Goal: Task Accomplishment & Management: Use online tool/utility

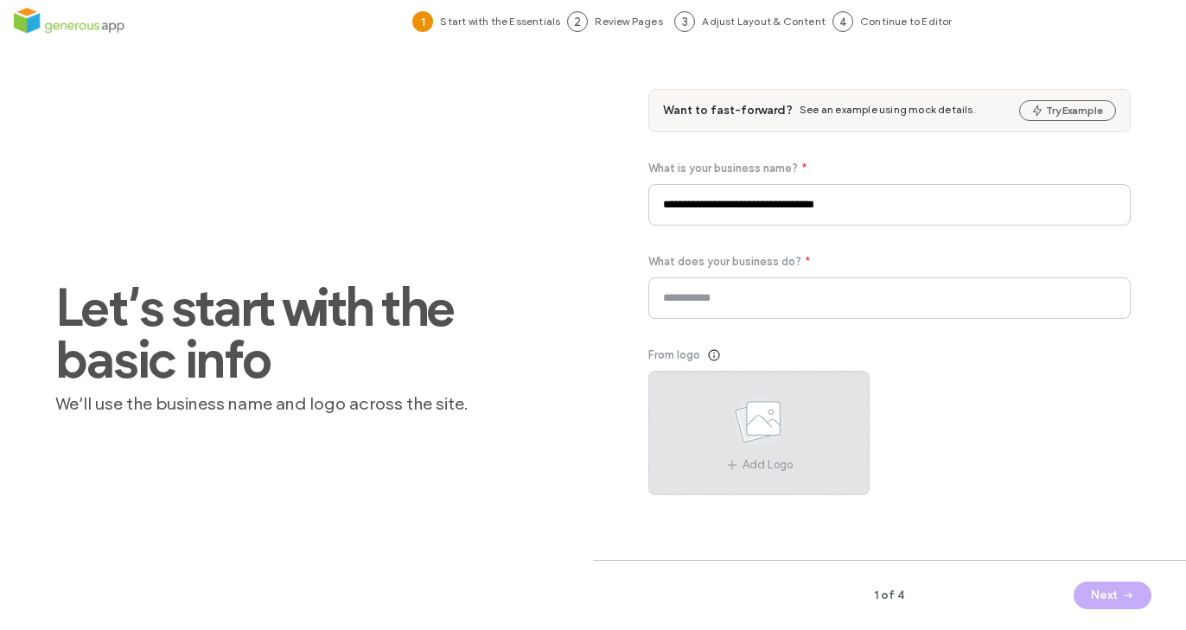
click at [759, 415] on use at bounding box center [759, 421] width 50 height 50
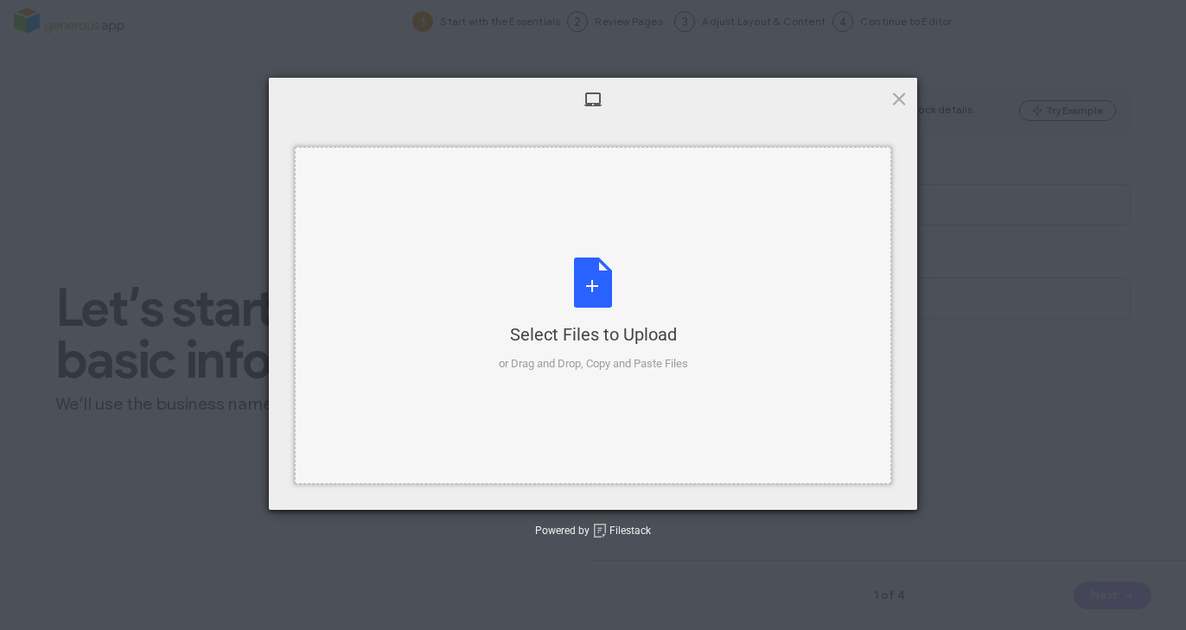
click at [587, 273] on div "Select Files to Upload or Drag and Drop, Copy and Paste Files" at bounding box center [593, 315] width 189 height 115
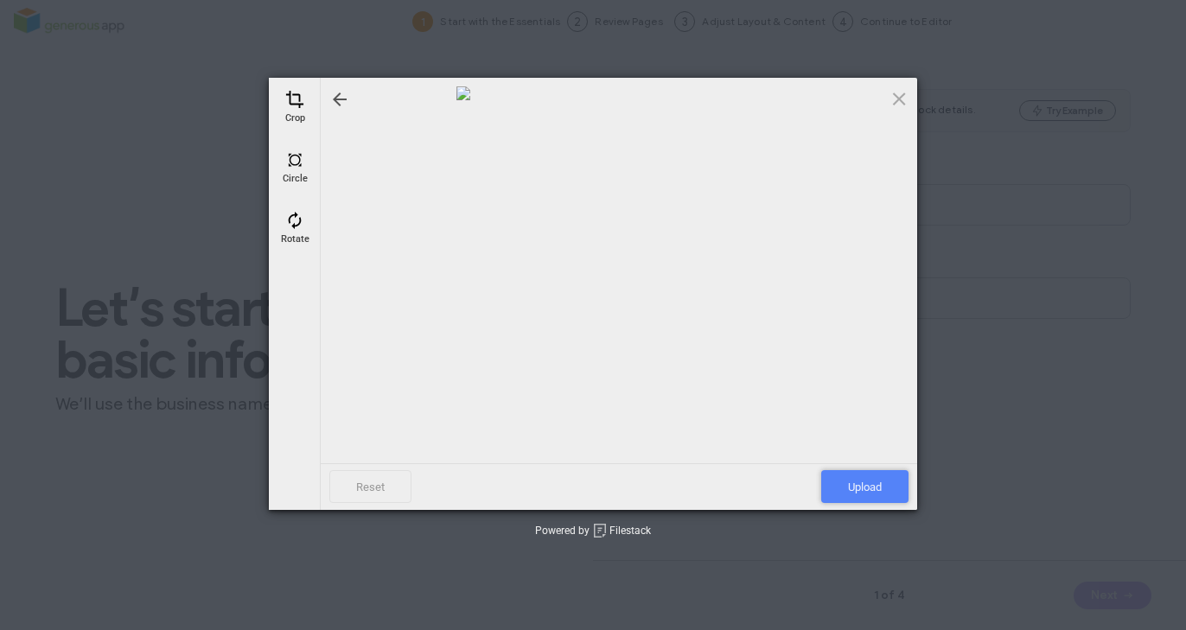
click at [859, 487] on span "Upload" at bounding box center [864, 486] width 87 height 33
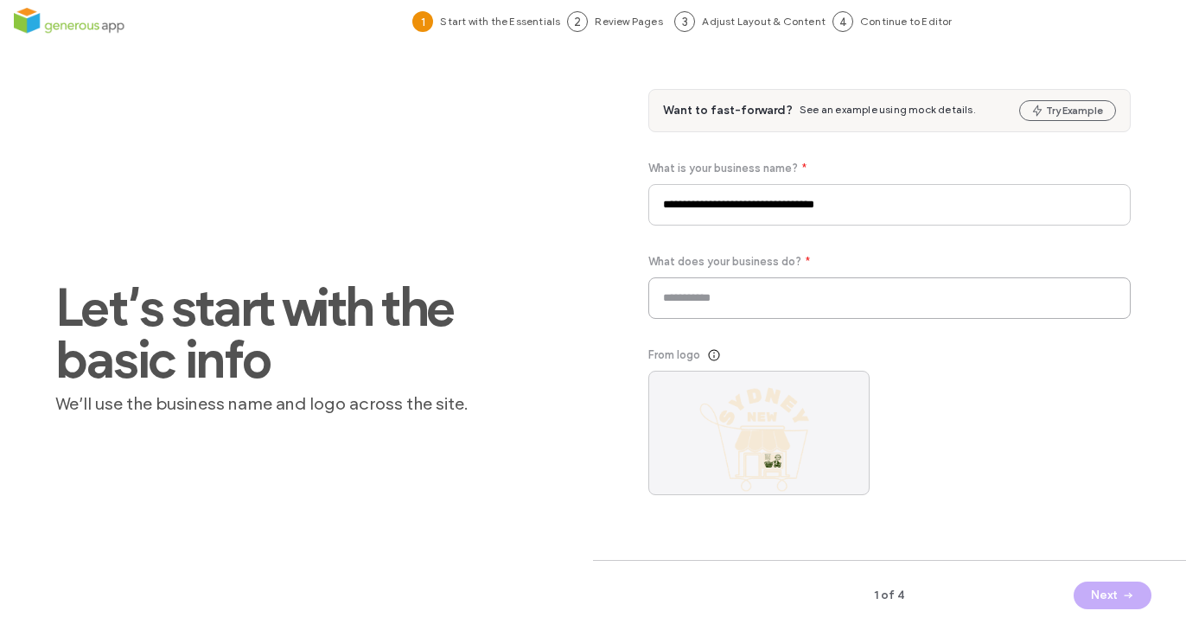
click at [687, 303] on input at bounding box center [889, 297] width 482 height 41
paste input "**********"
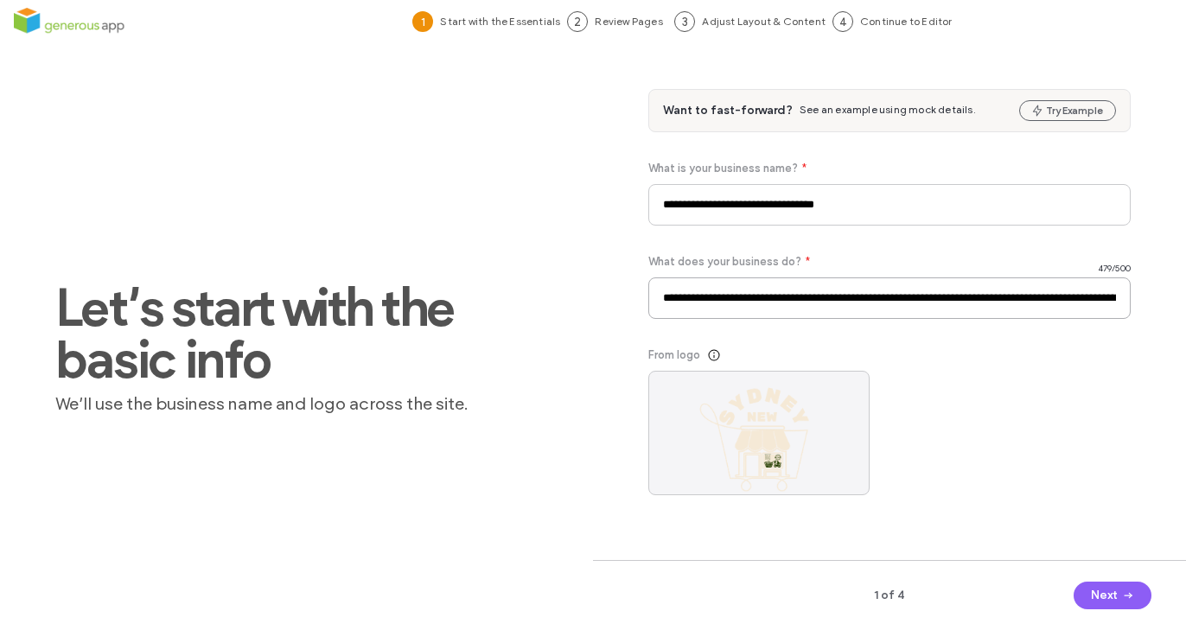
scroll to position [0, 2013]
type input "**********"
click at [1139, 608] on button "Next" at bounding box center [1112, 596] width 78 height 28
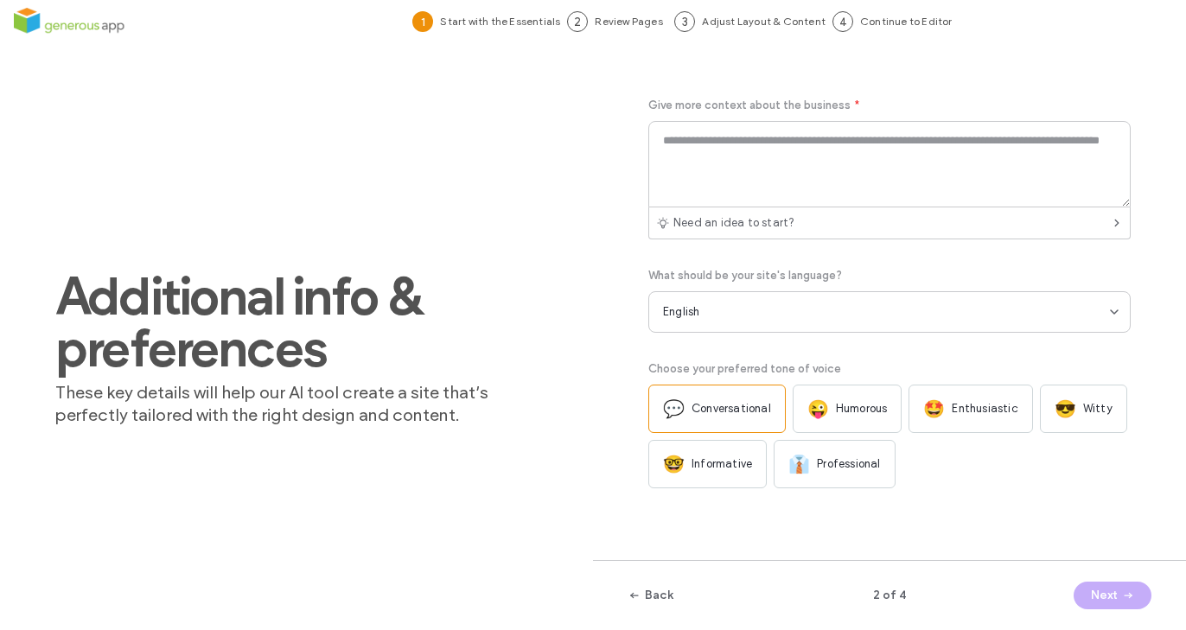
drag, startPoint x: 931, startPoint y: 412, endPoint x: 935, endPoint y: 424, distance: 12.0
click at [934, 407] on span "🤩" at bounding box center [934, 408] width 22 height 21
paste textarea "**********"
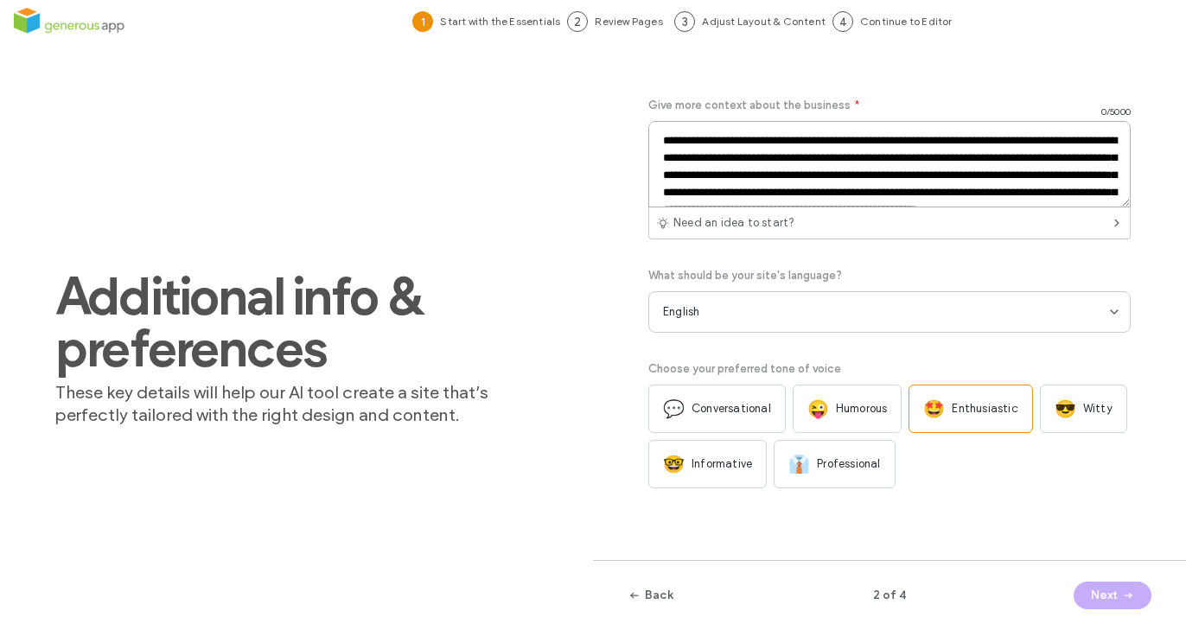
scroll to position [28, 0]
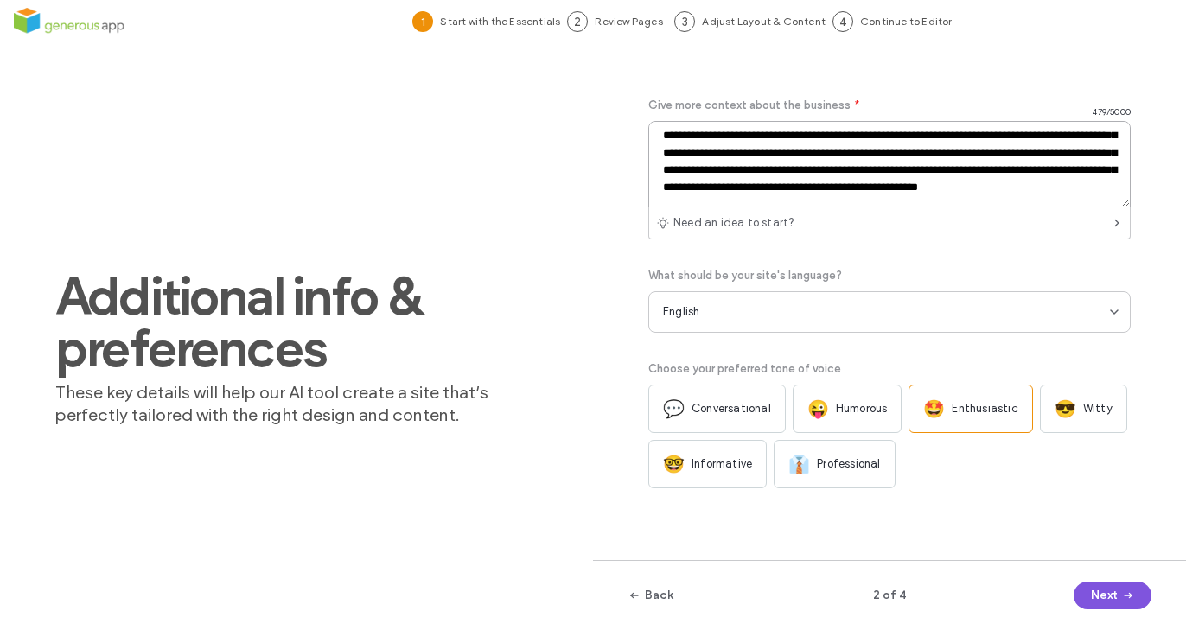
type textarea "**********"
click at [1122, 603] on span "button" at bounding box center [1126, 596] width 17 height 26
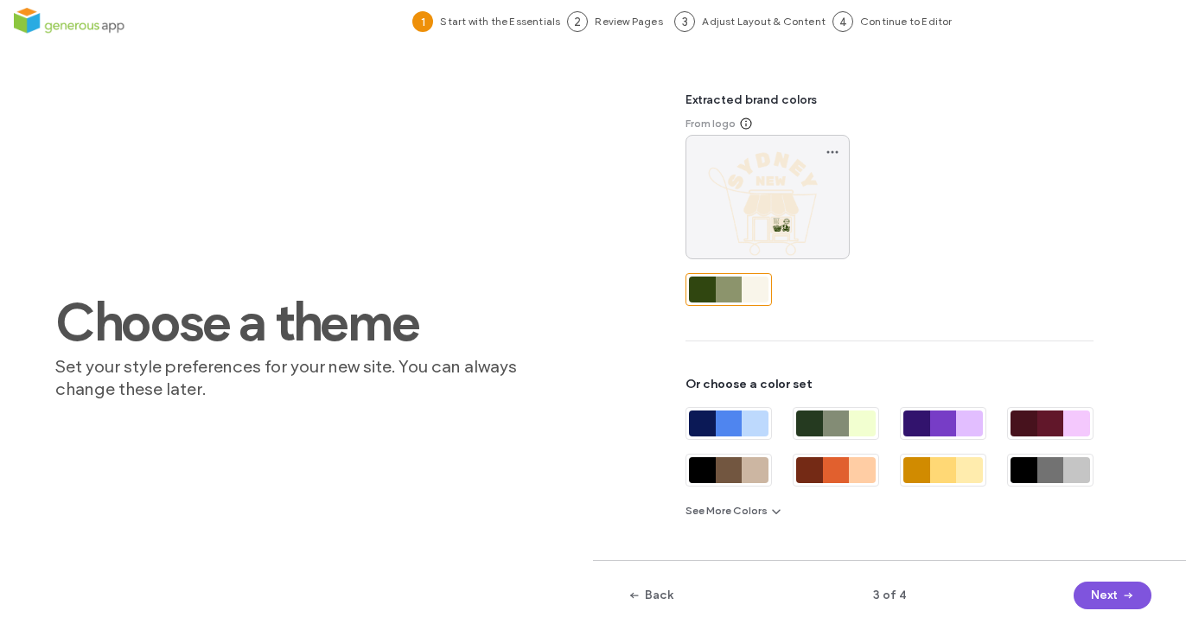
click at [1134, 606] on span "button" at bounding box center [1126, 596] width 17 height 26
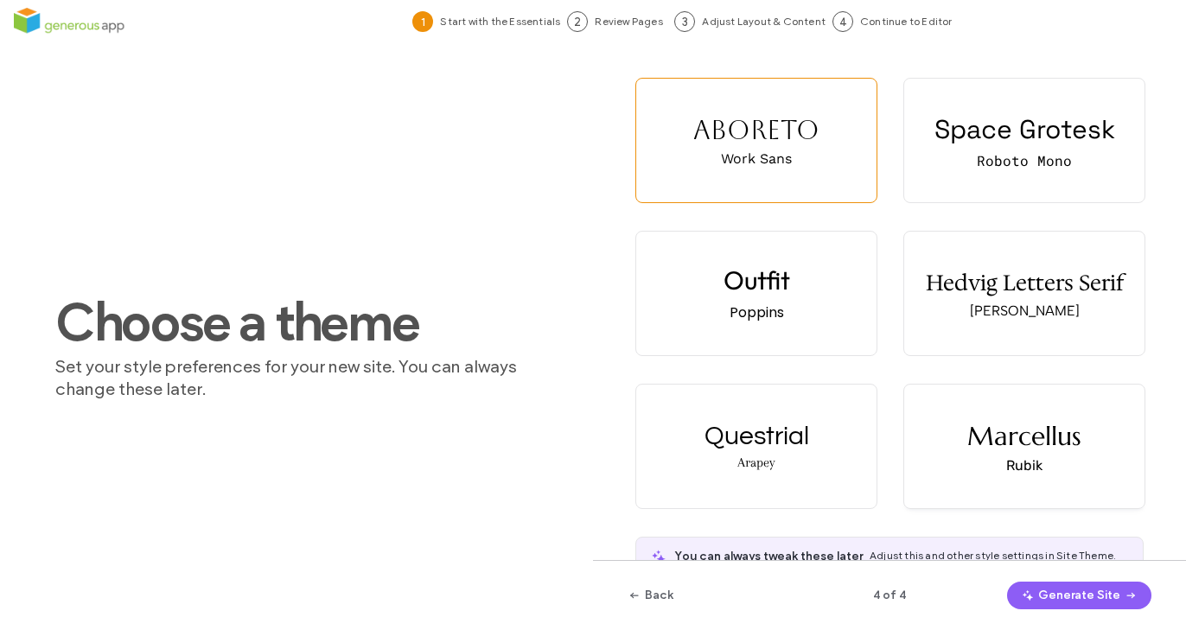
click at [1054, 464] on div "Marcellus Rubik" at bounding box center [1024, 447] width 240 height 124
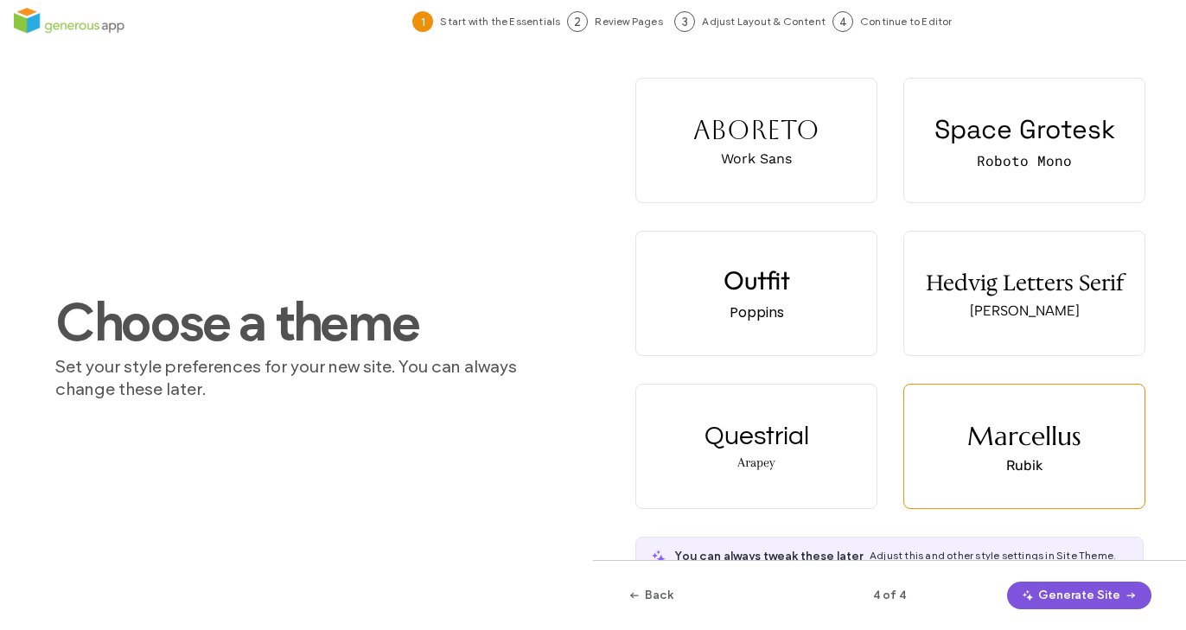
click at [1107, 591] on button "Generate Site" at bounding box center [1079, 596] width 144 height 28
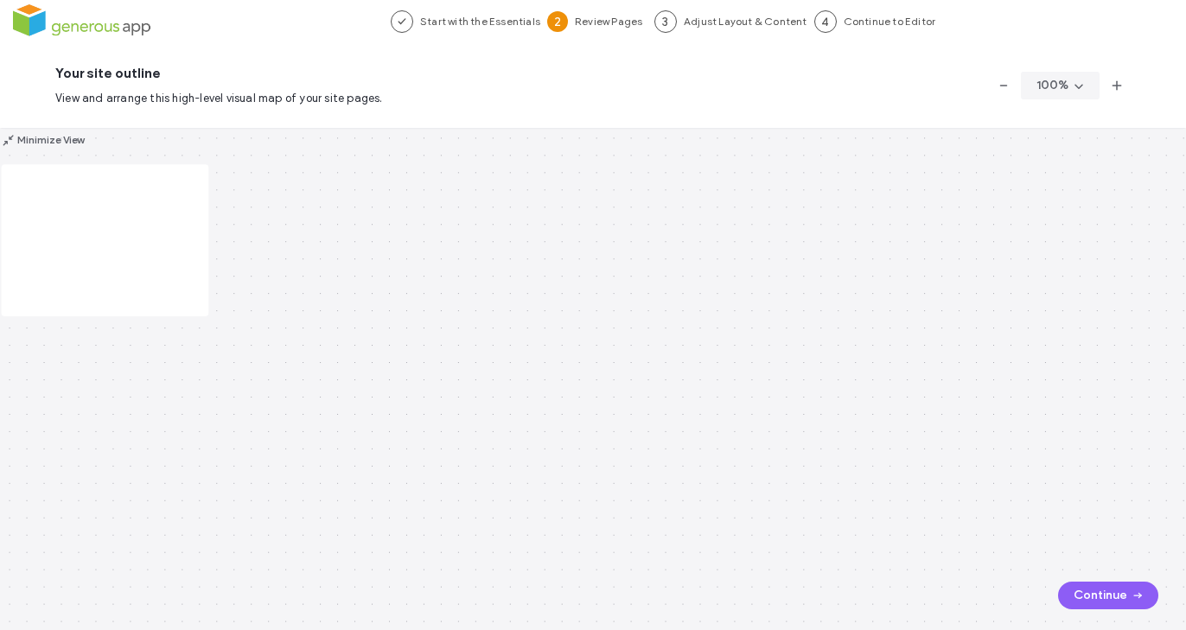
click at [1107, 592] on button "Continue" at bounding box center [1108, 596] width 100 height 28
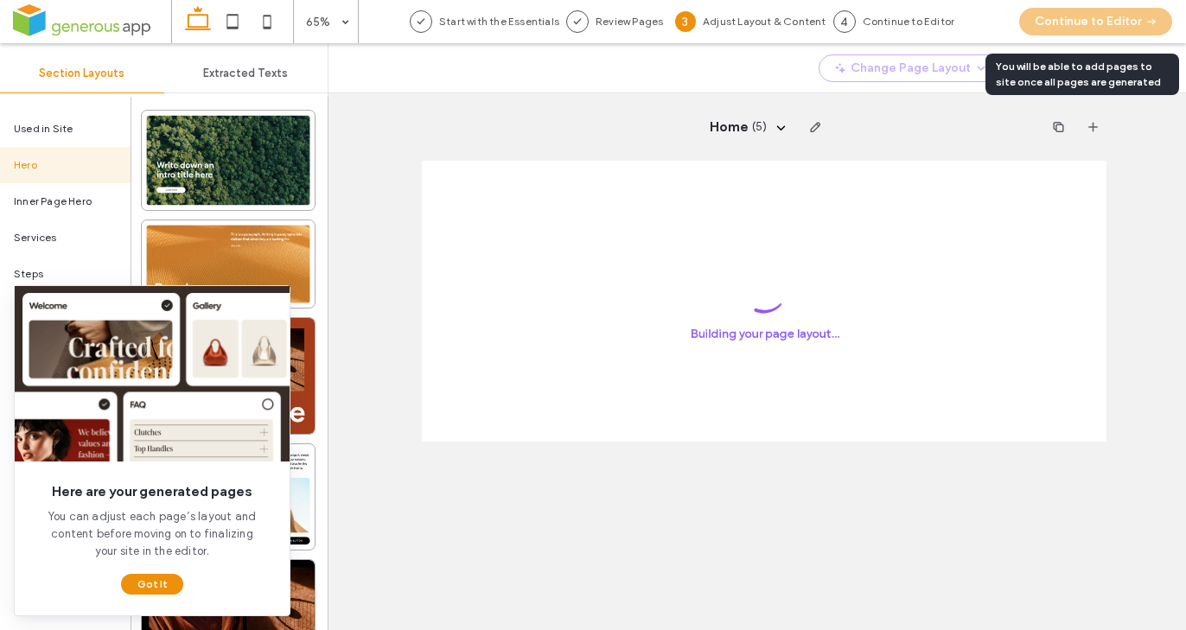
click at [1084, 22] on div "Continue to Editor" at bounding box center [1095, 21] width 181 height 43
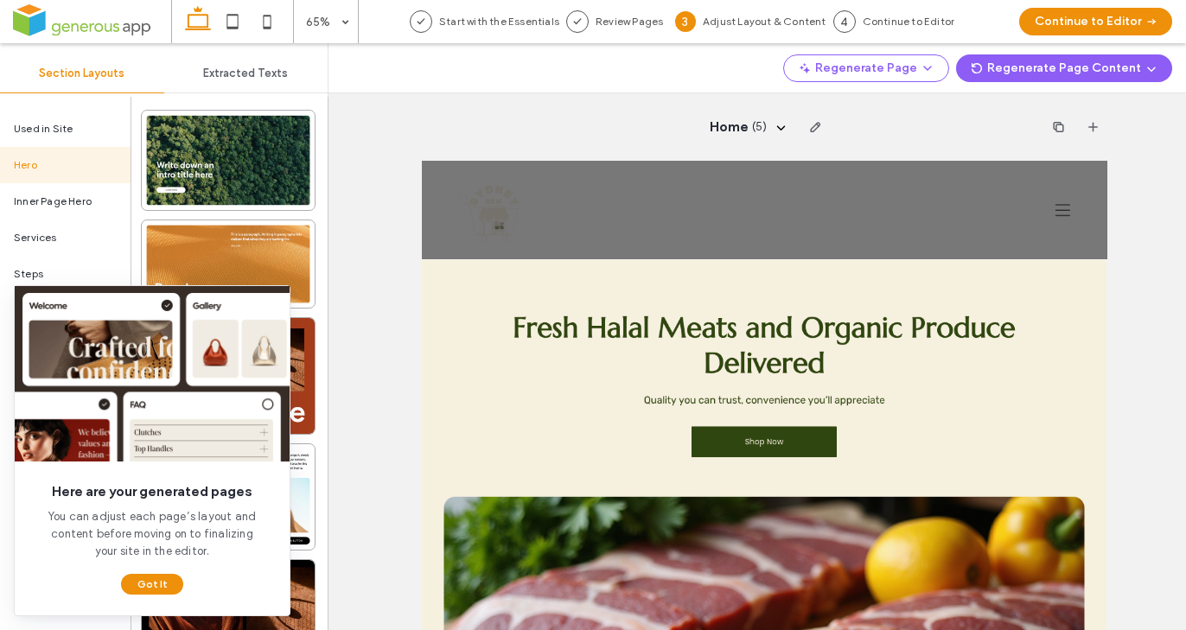
click at [1079, 24] on button "Continue to Editor" at bounding box center [1095, 22] width 153 height 28
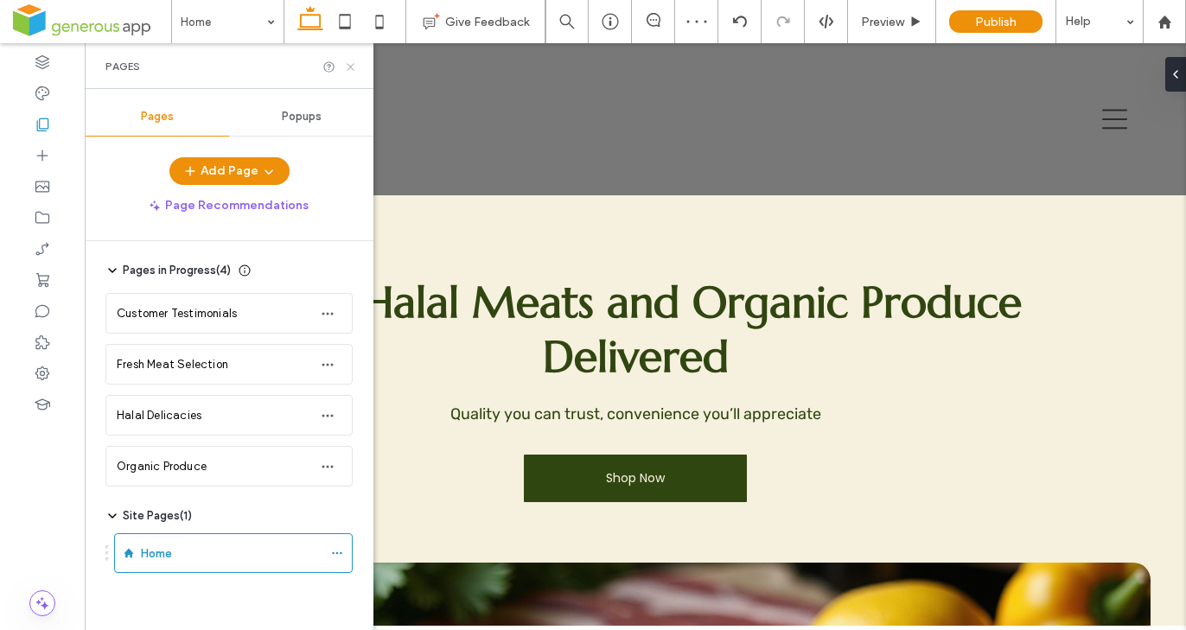
click at [348, 68] on icon at bounding box center [350, 67] width 13 height 13
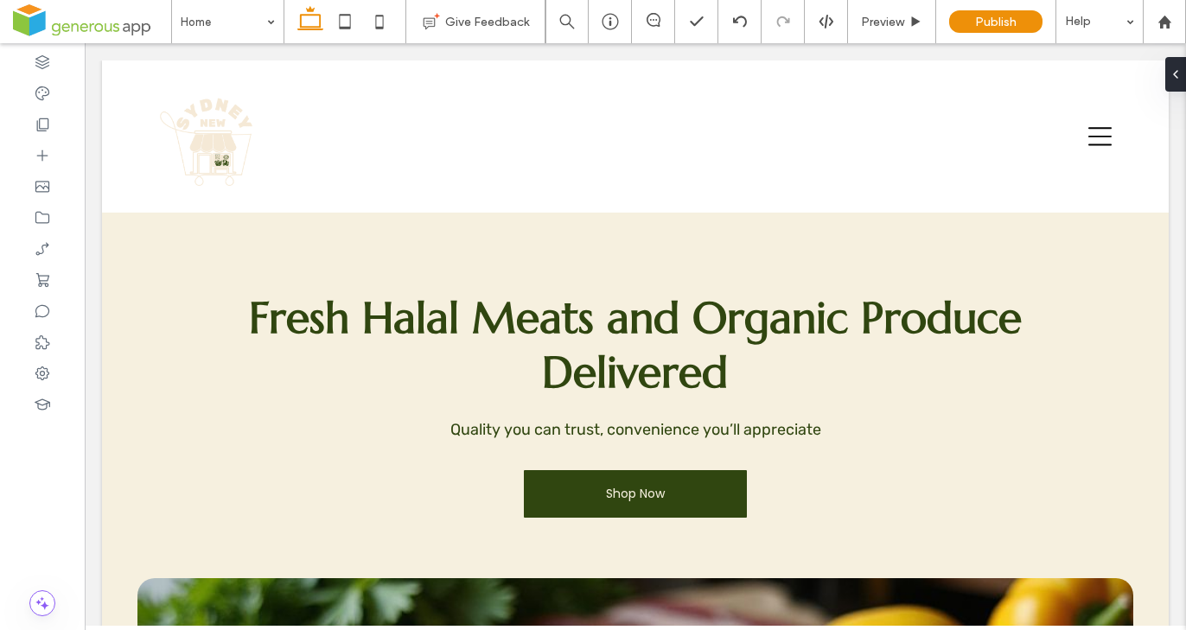
click at [668, 227] on div "Basic Header" at bounding box center [635, 226] width 171 height 27
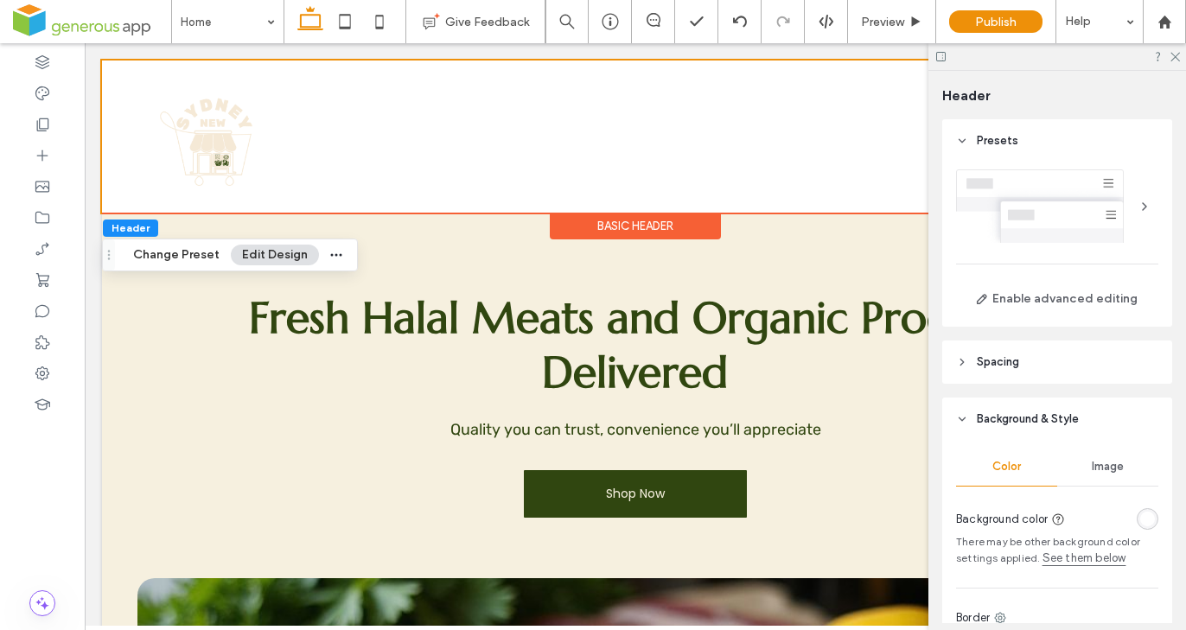
scroll to position [100, 0]
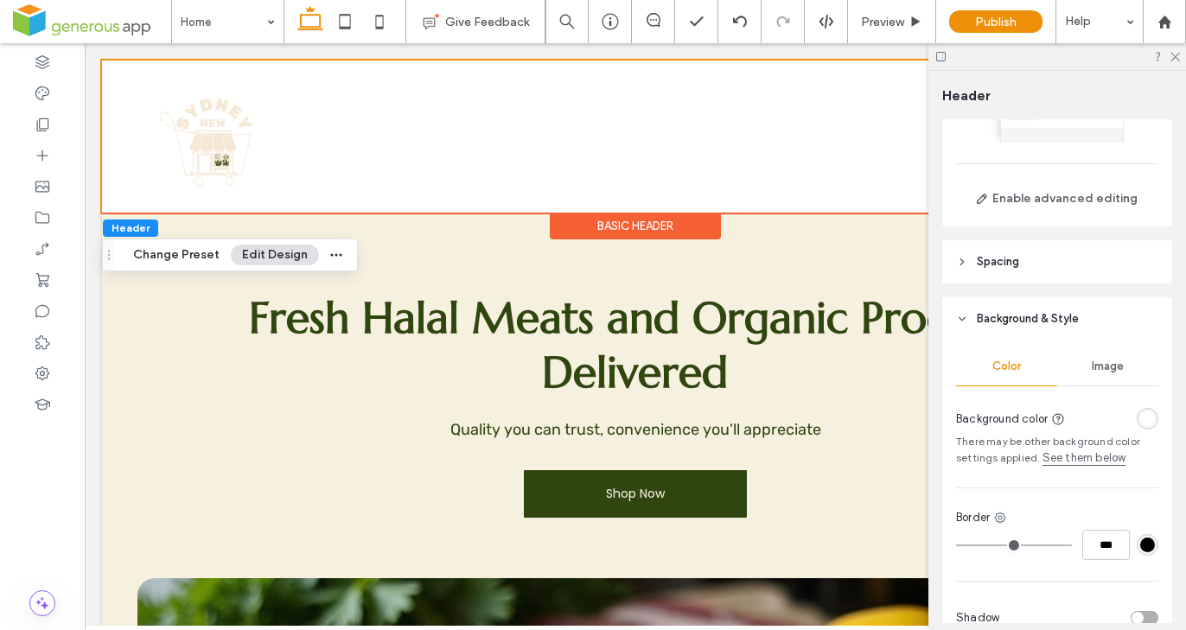
click at [1140, 413] on div "rgba(255, 255, 255, 1)" at bounding box center [1147, 418] width 15 height 15
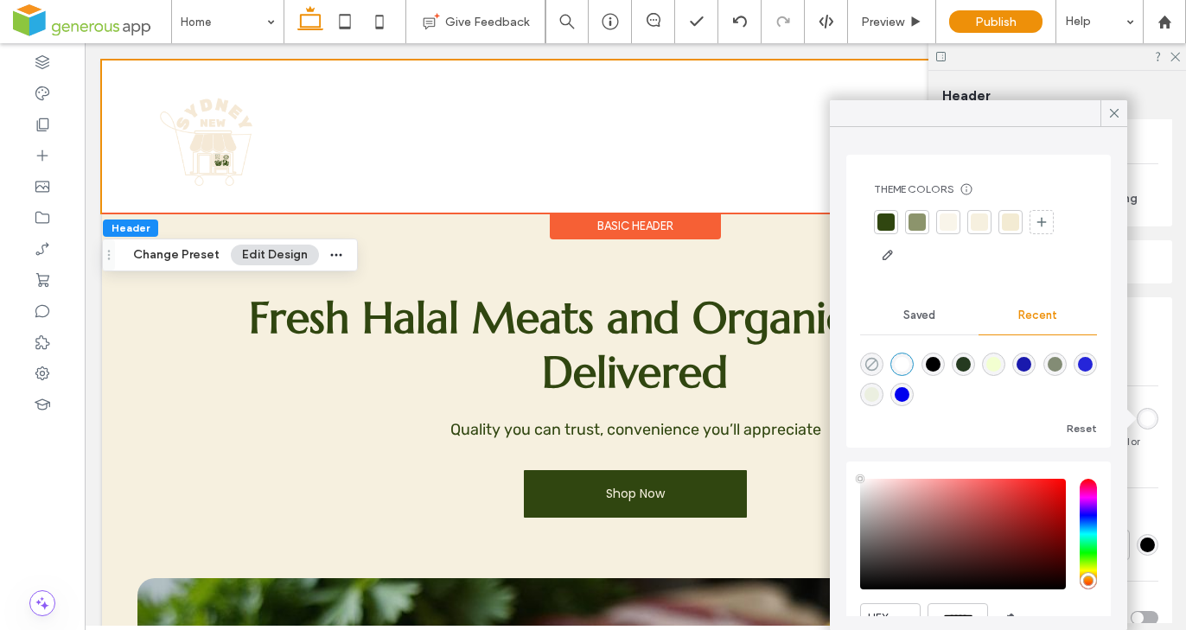
click at [870, 363] on icon "rgba(0, 0, 0, 0)" at bounding box center [871, 364] width 15 height 15
type input "*******"
type input "*"
type input "**"
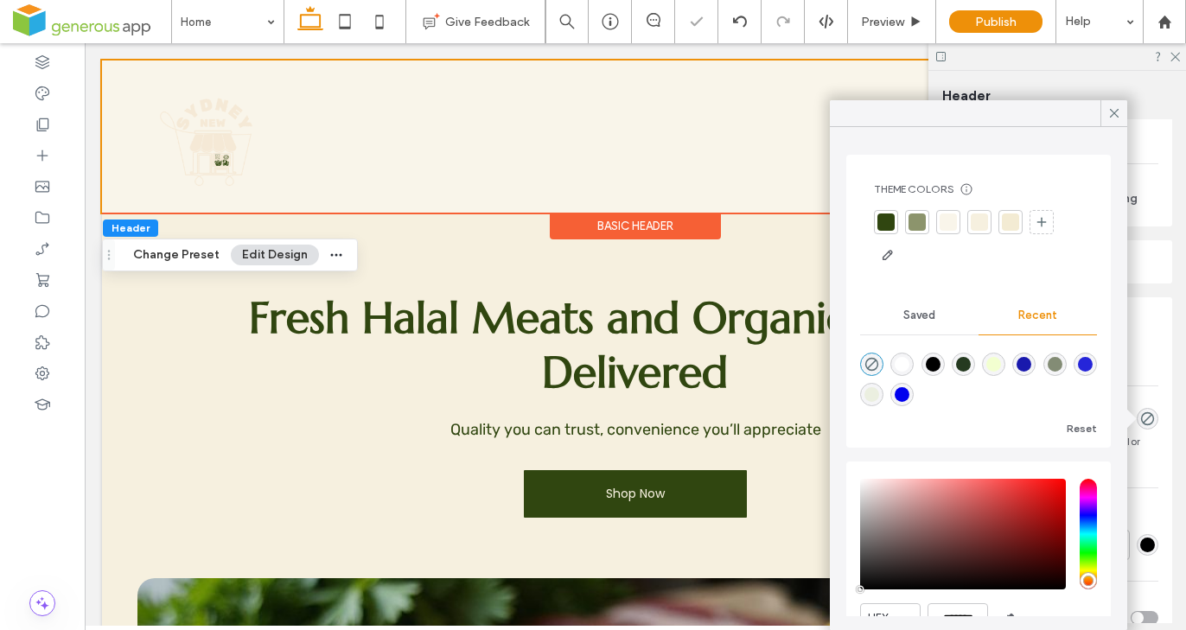
drag, startPoint x: 1111, startPoint y: 112, endPoint x: 985, endPoint y: 115, distance: 126.2
click at [1111, 111] on icon at bounding box center [1114, 113] width 16 height 16
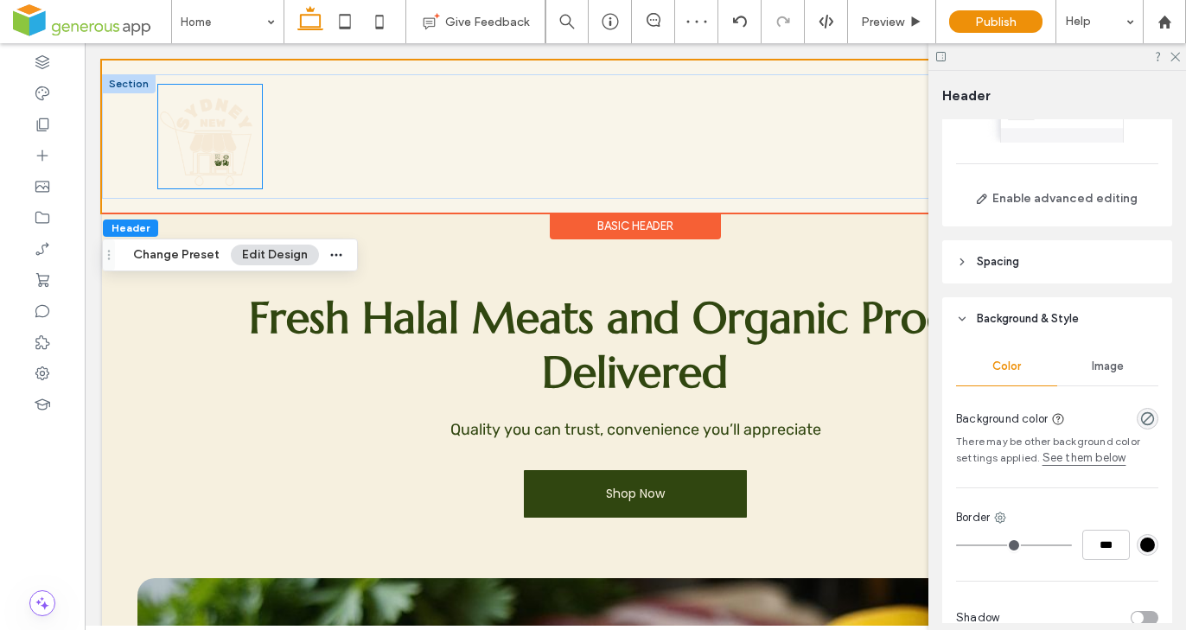
click at [194, 144] on img at bounding box center [210, 137] width 104 height 104
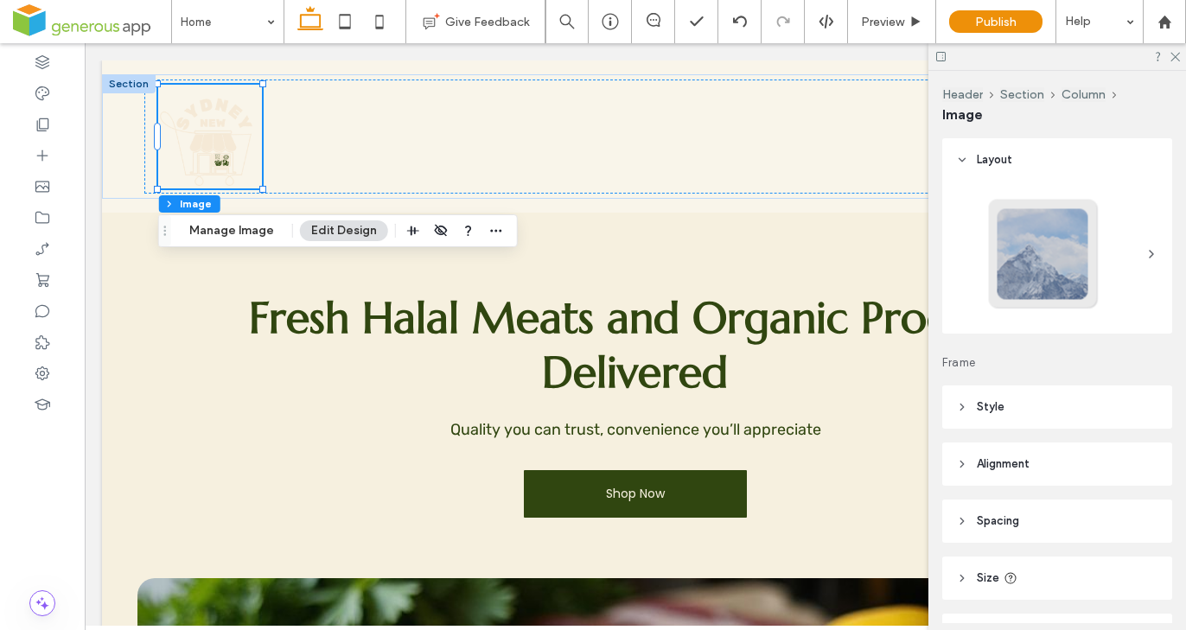
click at [240, 242] on div "Header Section Column Image Manage Image Edit Design" at bounding box center [338, 230] width 360 height 33
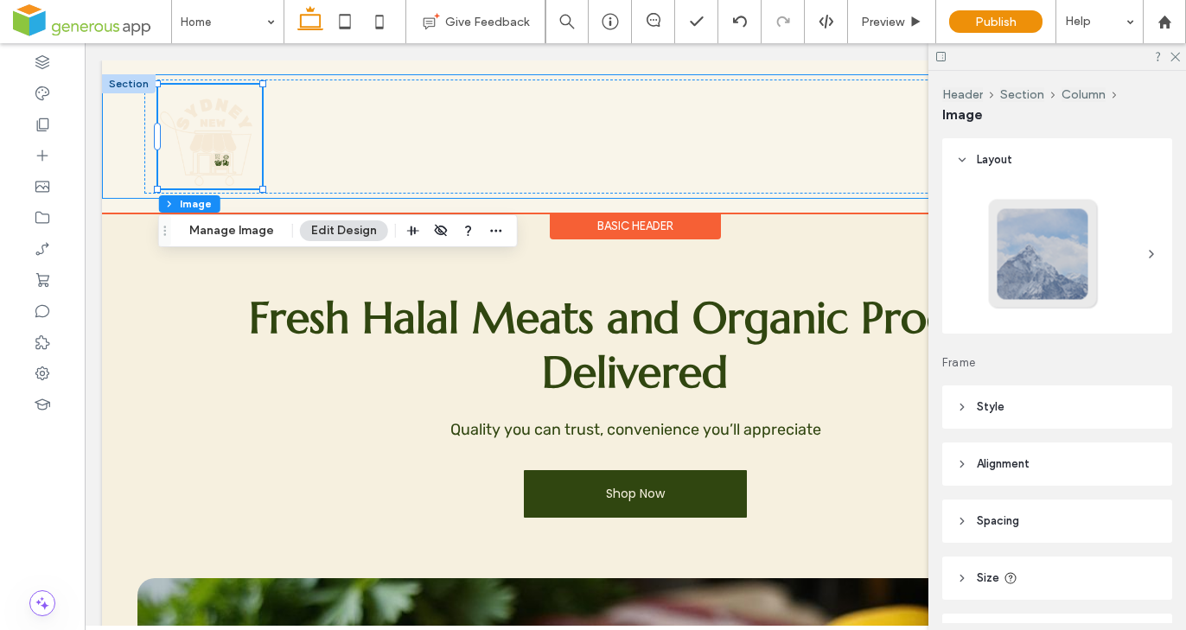
click at [121, 152] on div at bounding box center [635, 136] width 1067 height 124
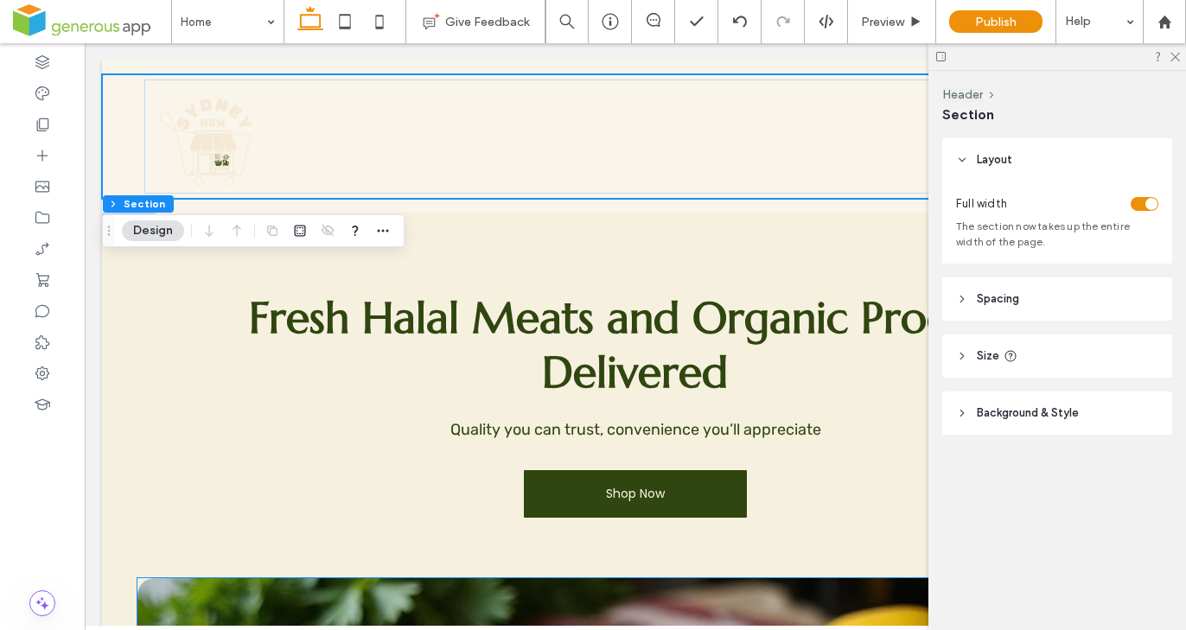
scroll to position [436, 0]
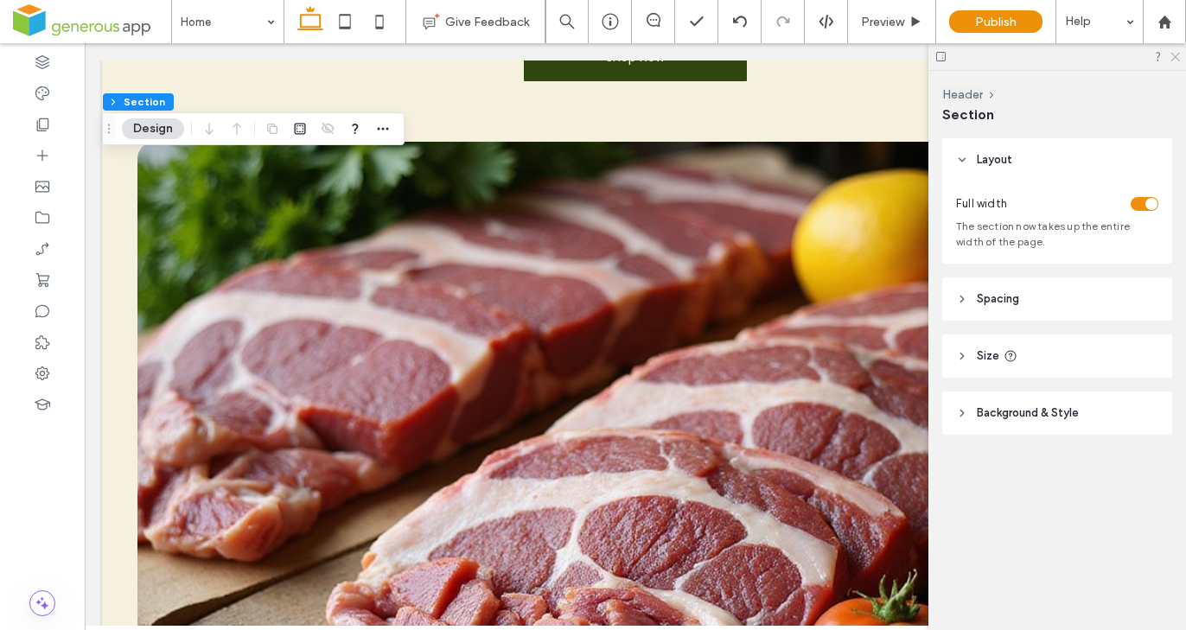
click at [1176, 52] on icon at bounding box center [1174, 55] width 11 height 11
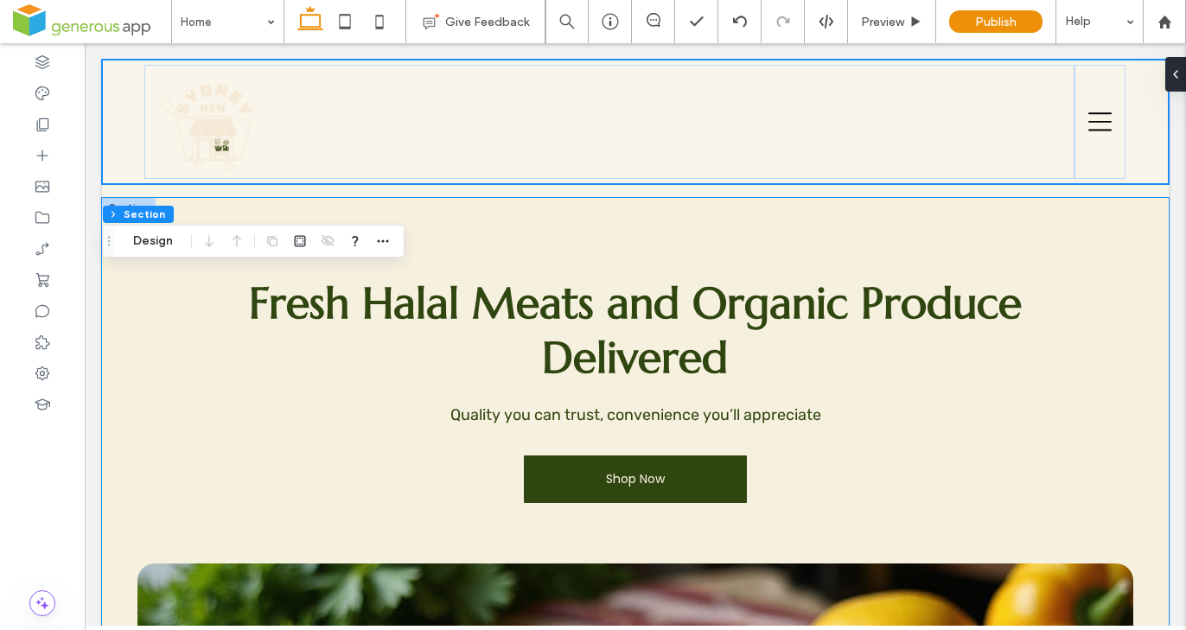
scroll to position [0, 0]
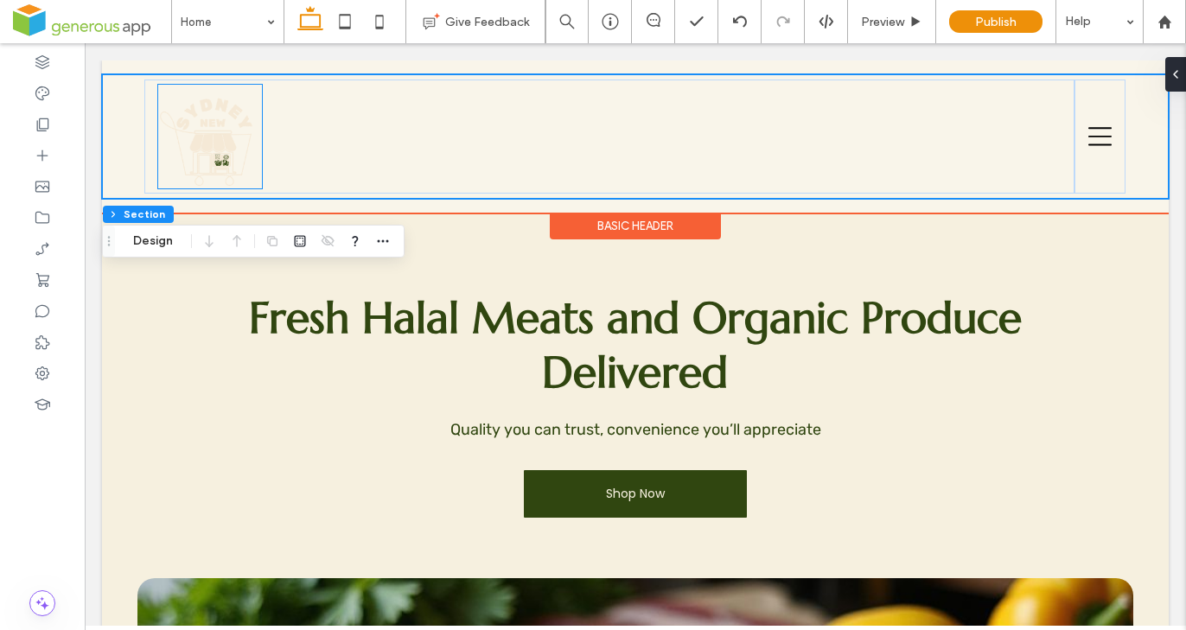
click at [229, 139] on img at bounding box center [210, 137] width 104 height 104
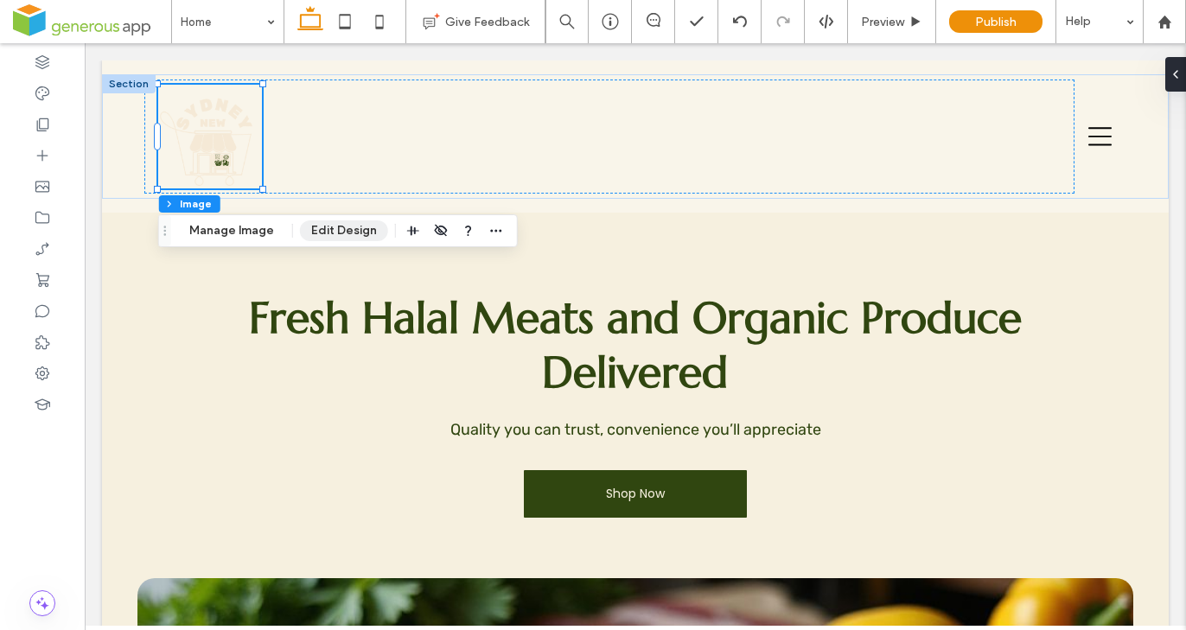
click at [355, 235] on button "Edit Design" at bounding box center [344, 230] width 88 height 21
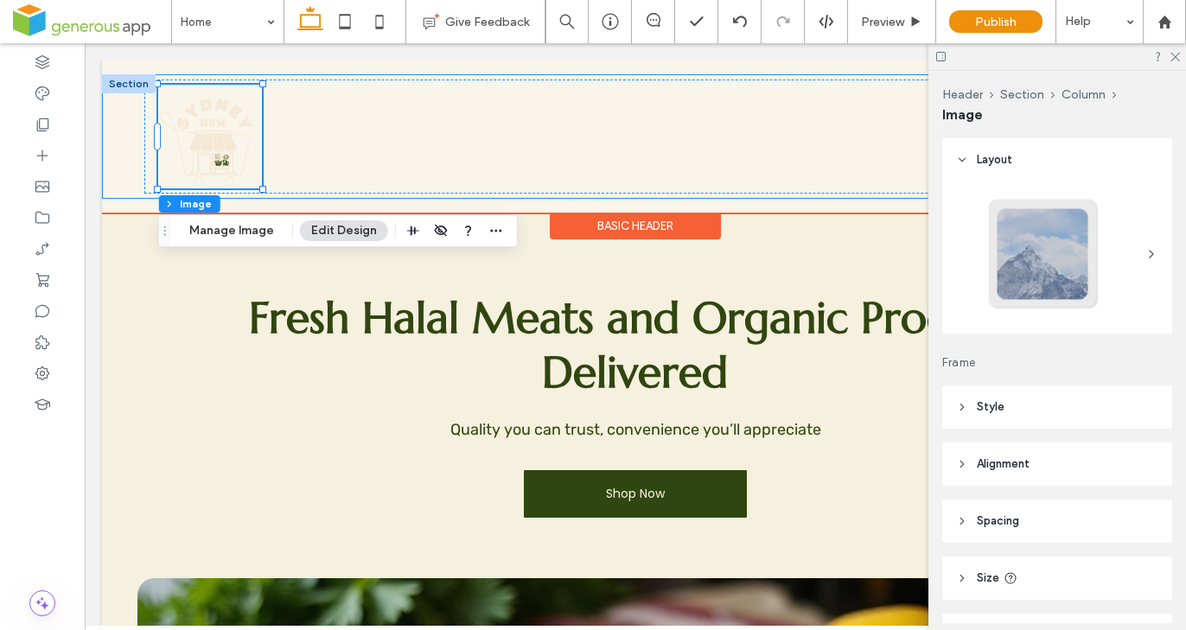
click at [124, 164] on div at bounding box center [635, 136] width 1067 height 124
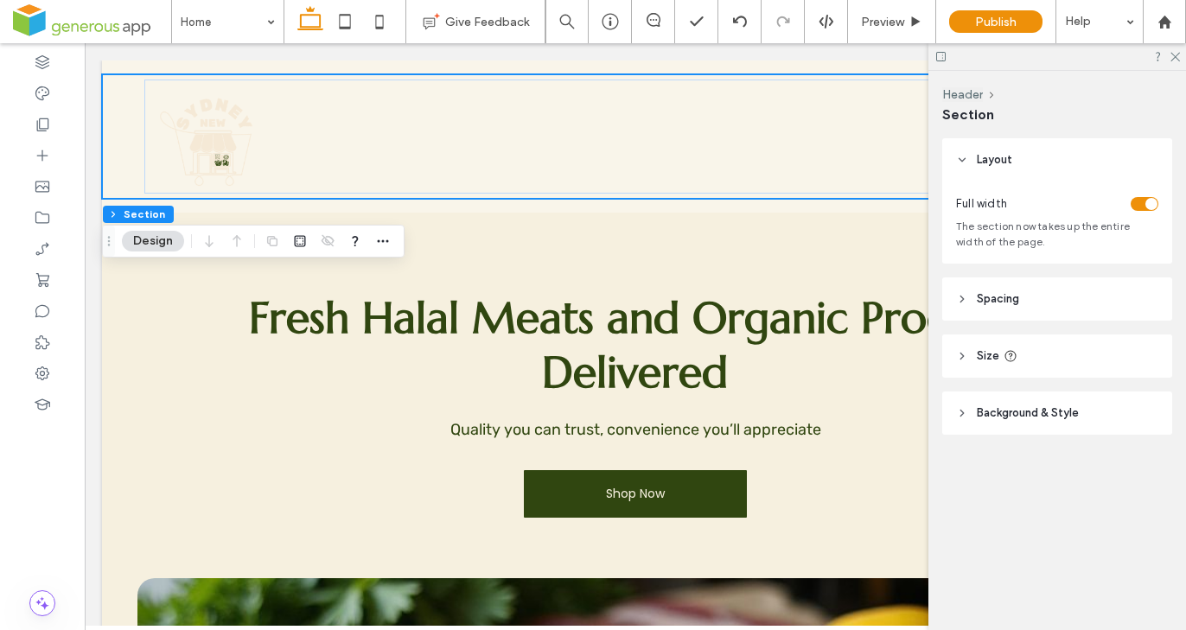
click at [1004, 303] on span "Spacing" at bounding box center [998, 298] width 42 height 17
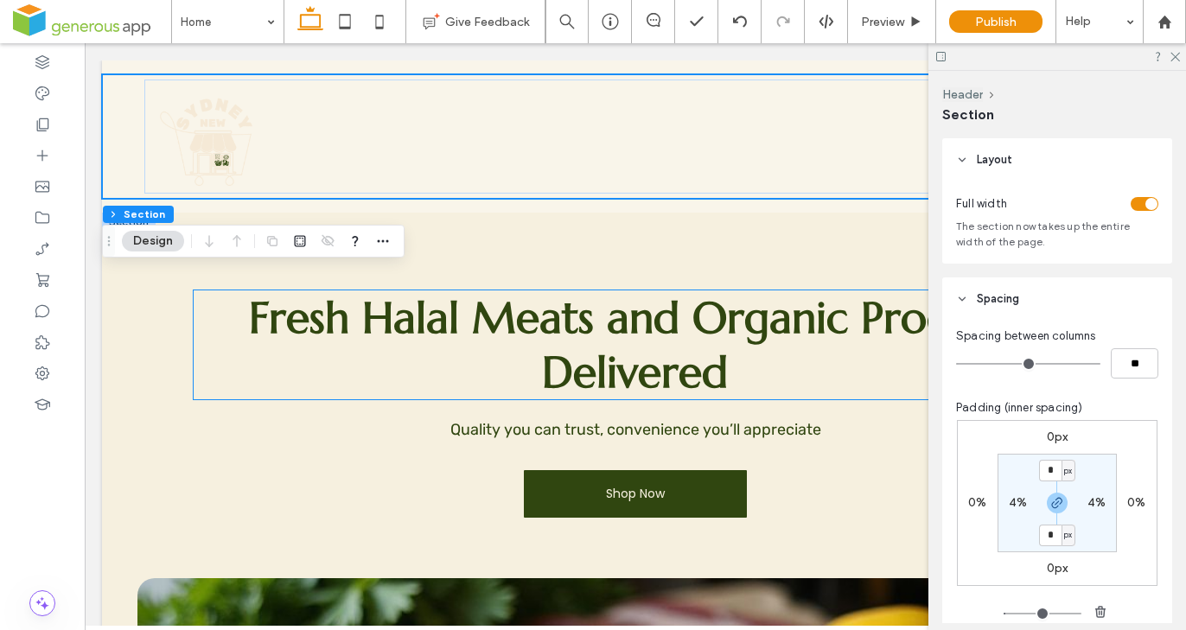
click at [870, 379] on h1 "Fresh Halal Meats and Organic Produce Delivered" at bounding box center [635, 344] width 883 height 109
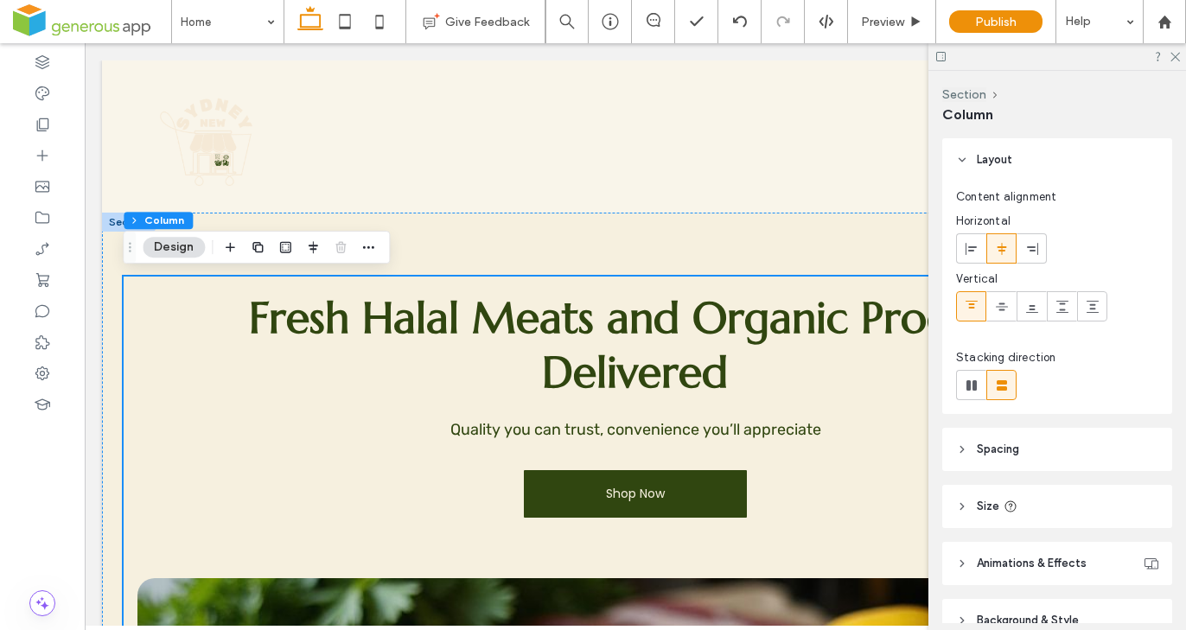
click at [1171, 53] on icon at bounding box center [1174, 55] width 11 height 11
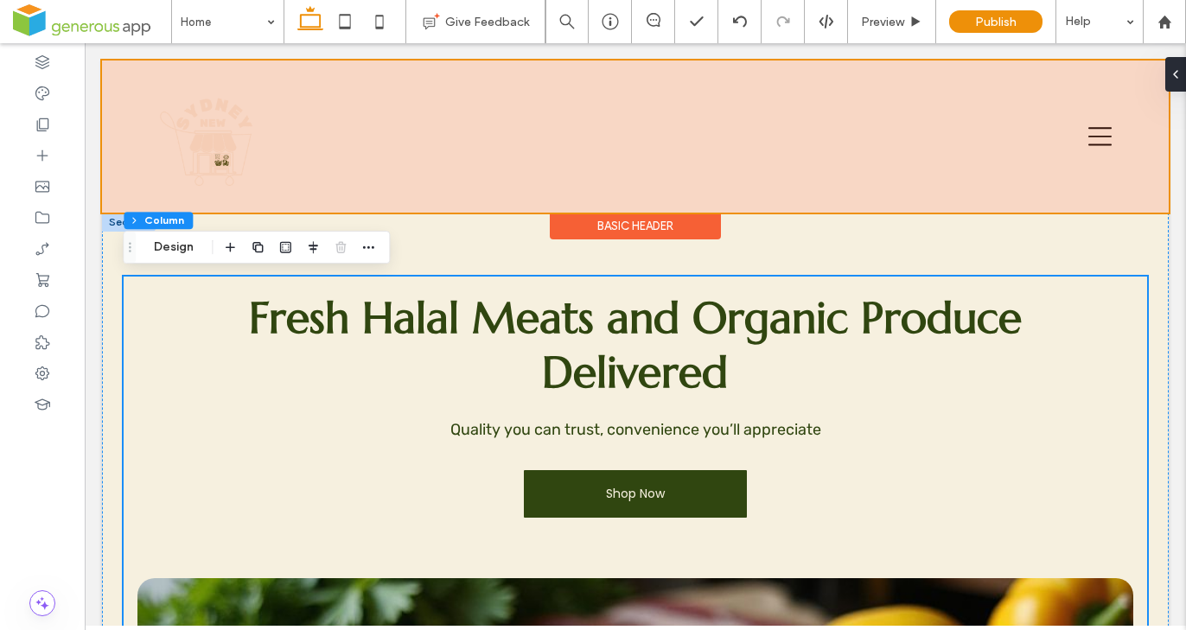
click at [598, 222] on div "Basic Header" at bounding box center [635, 226] width 171 height 27
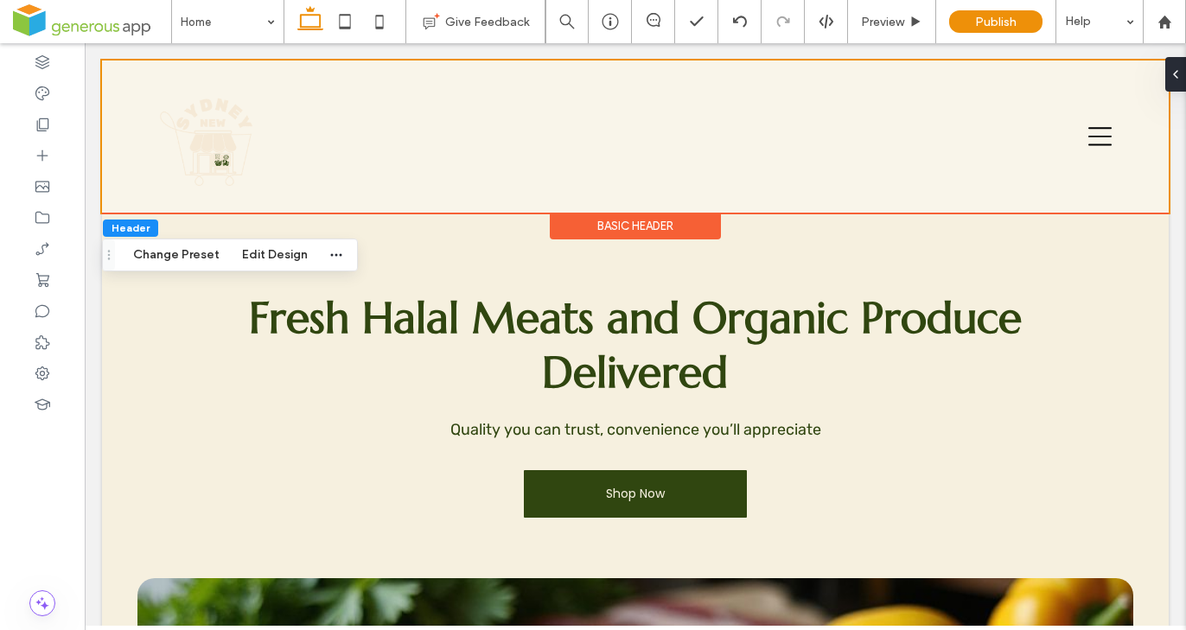
click at [597, 224] on div "Basic Header" at bounding box center [635, 226] width 171 height 27
click at [232, 166] on img at bounding box center [210, 137] width 104 height 104
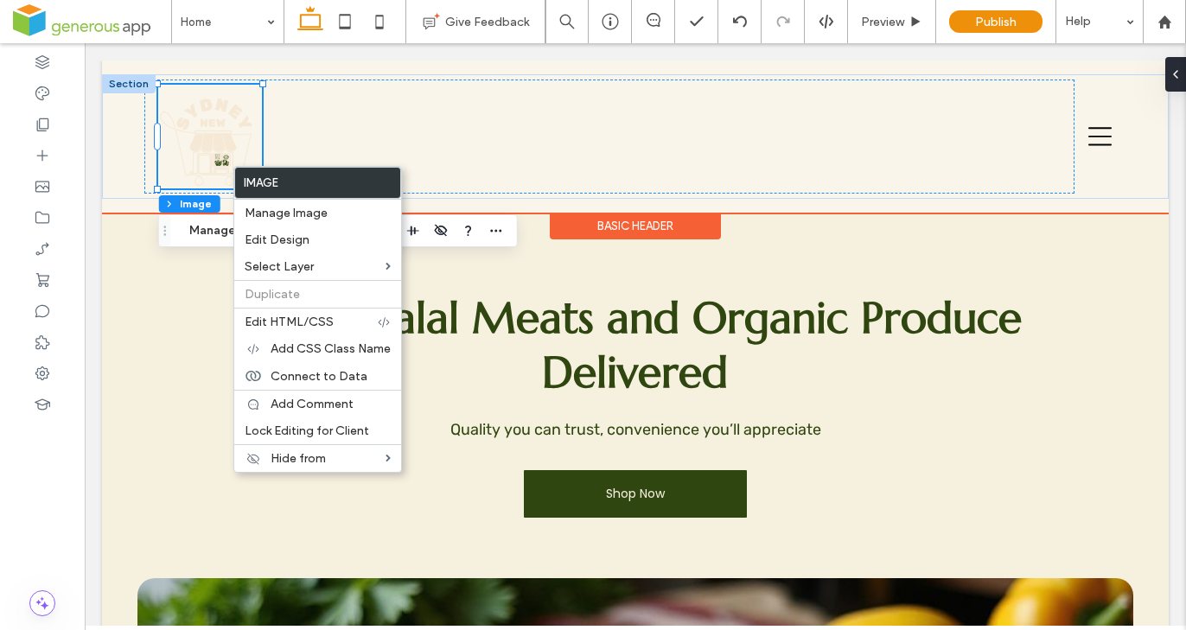
click at [226, 168] on img at bounding box center [210, 137] width 104 height 104
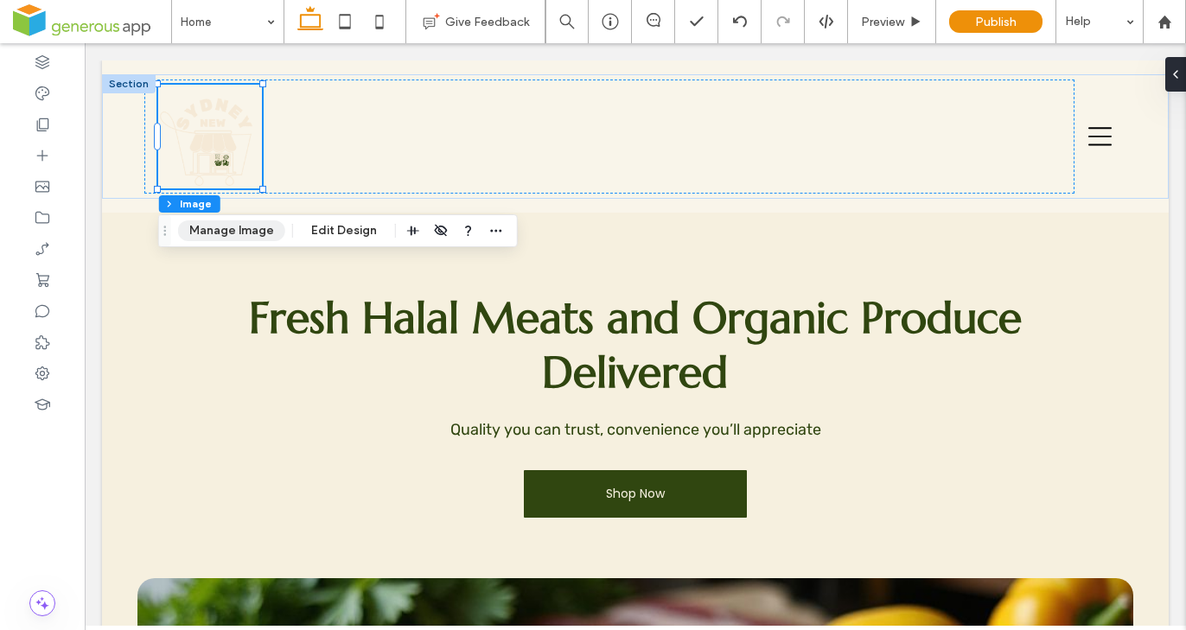
click at [249, 234] on button "Manage Image" at bounding box center [231, 230] width 107 height 21
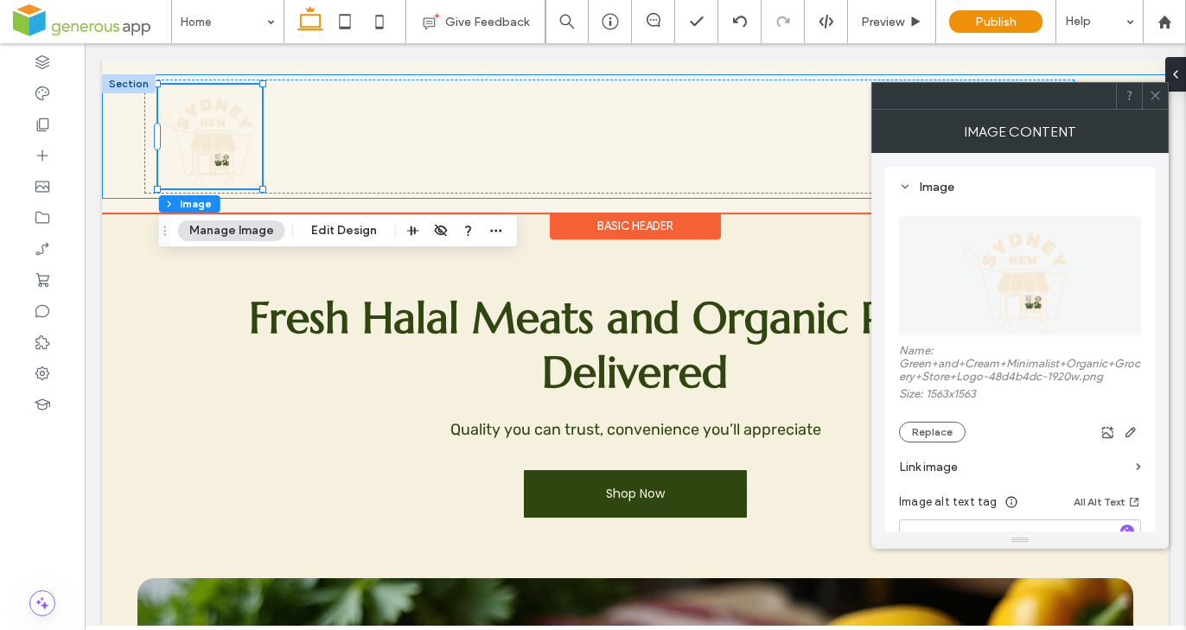
click at [116, 162] on div at bounding box center [635, 136] width 1067 height 124
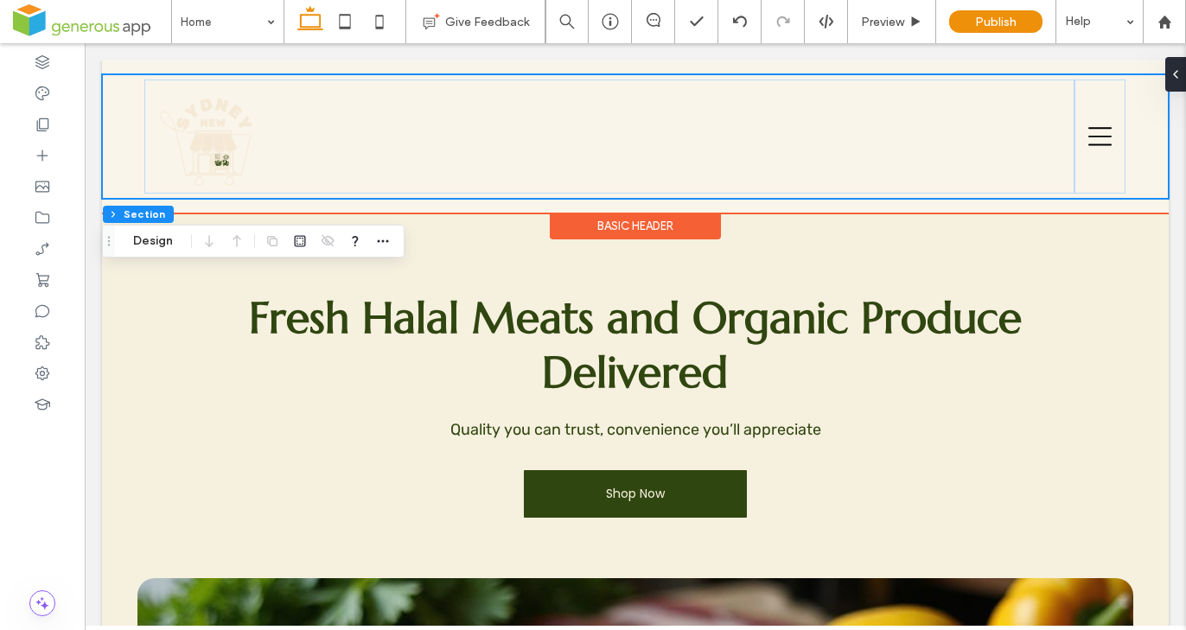
click at [626, 232] on div "Basic Header" at bounding box center [635, 226] width 171 height 27
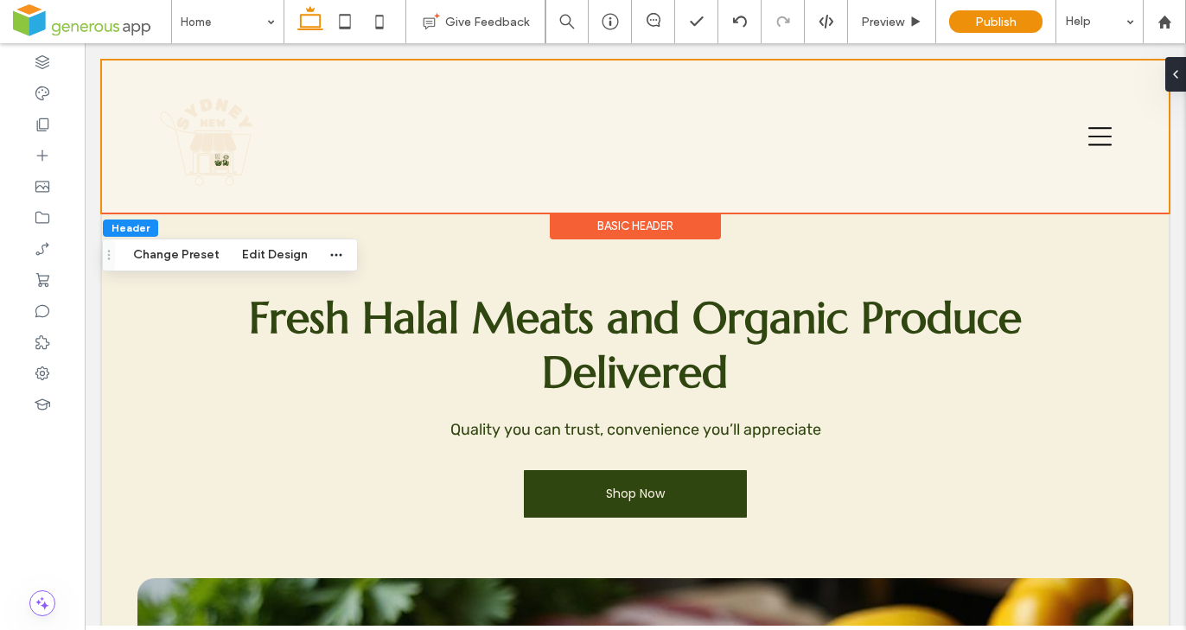
click at [661, 226] on div "Basic Header" at bounding box center [635, 226] width 171 height 27
click at [660, 227] on div "Basic Header" at bounding box center [635, 226] width 171 height 27
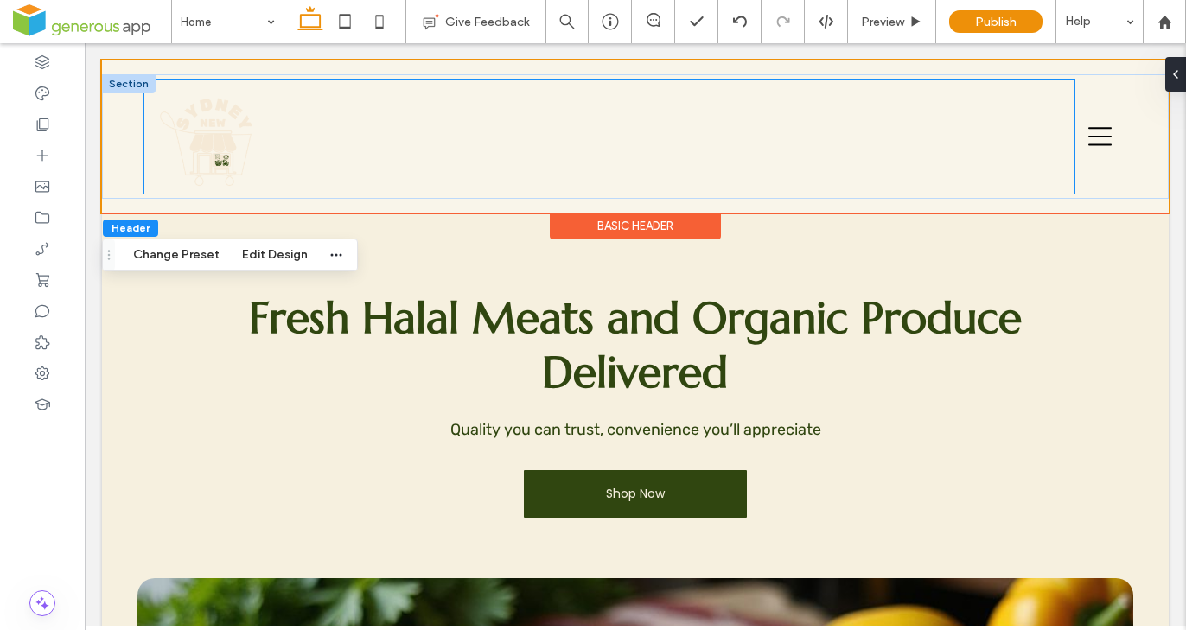
click at [551, 161] on div at bounding box center [608, 137] width 929 height 114
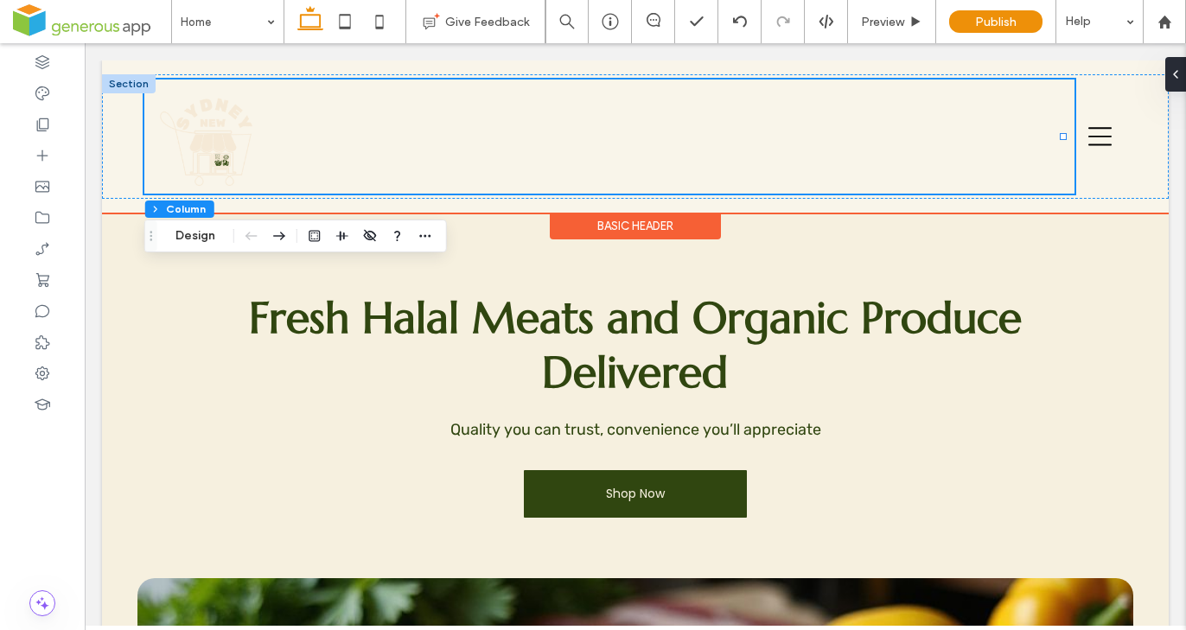
click at [794, 207] on div "Section Basic Header" at bounding box center [635, 137] width 1067 height 152
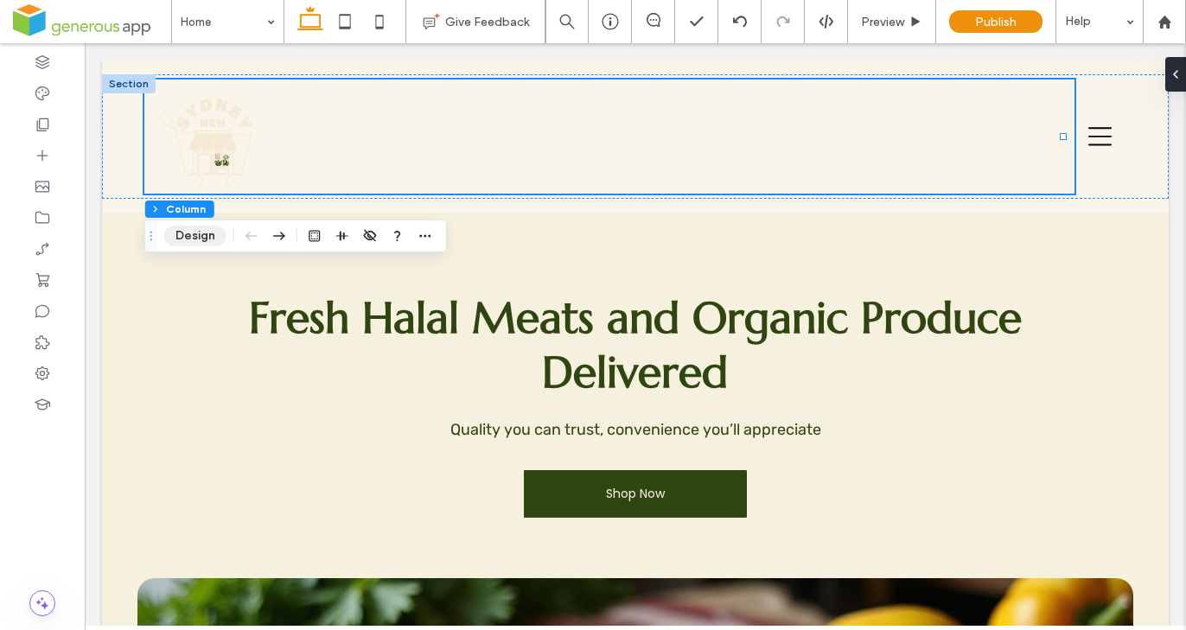
click at [199, 232] on button "Design" at bounding box center [195, 236] width 62 height 21
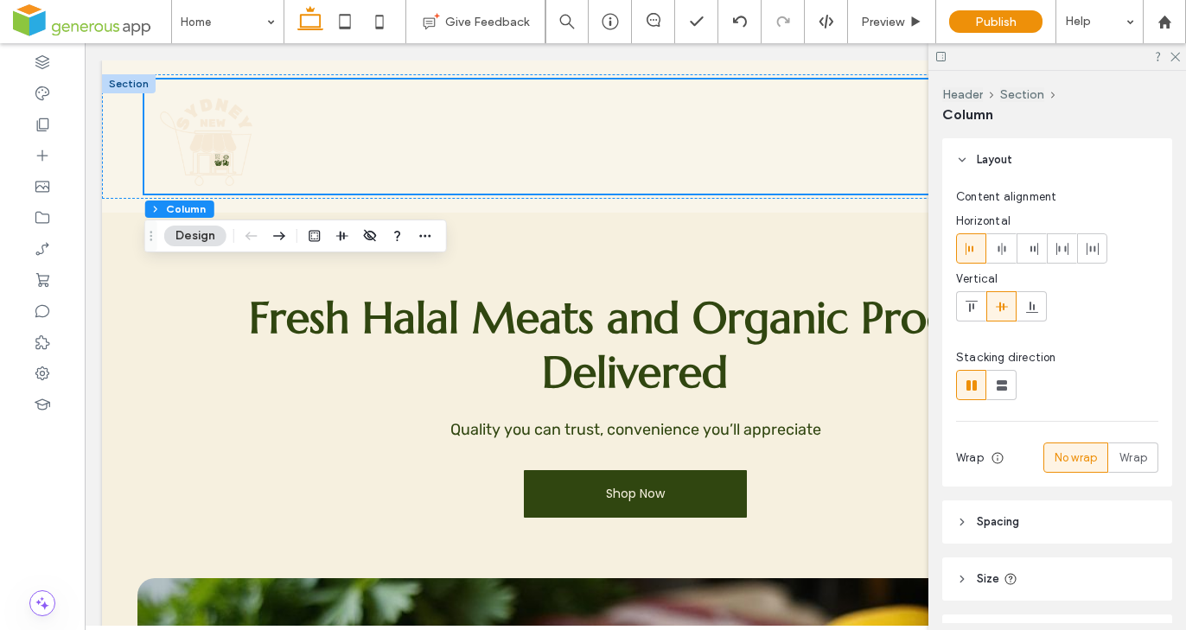
scroll to position [104, 0]
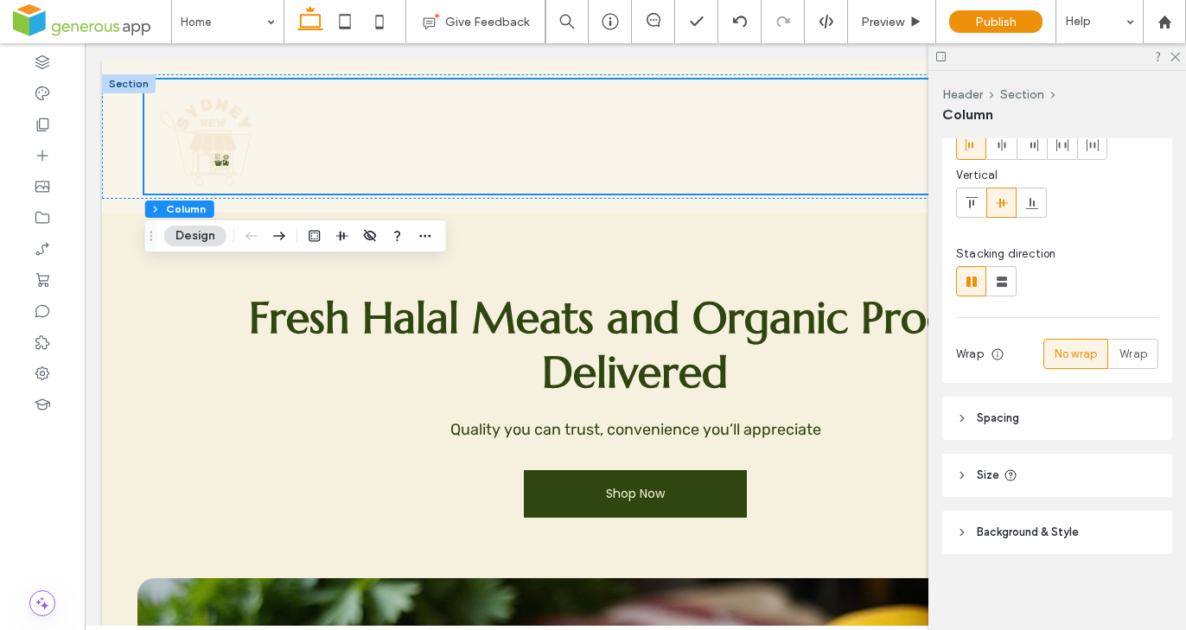
click at [1098, 527] on header "Background & Style" at bounding box center [1057, 532] width 230 height 43
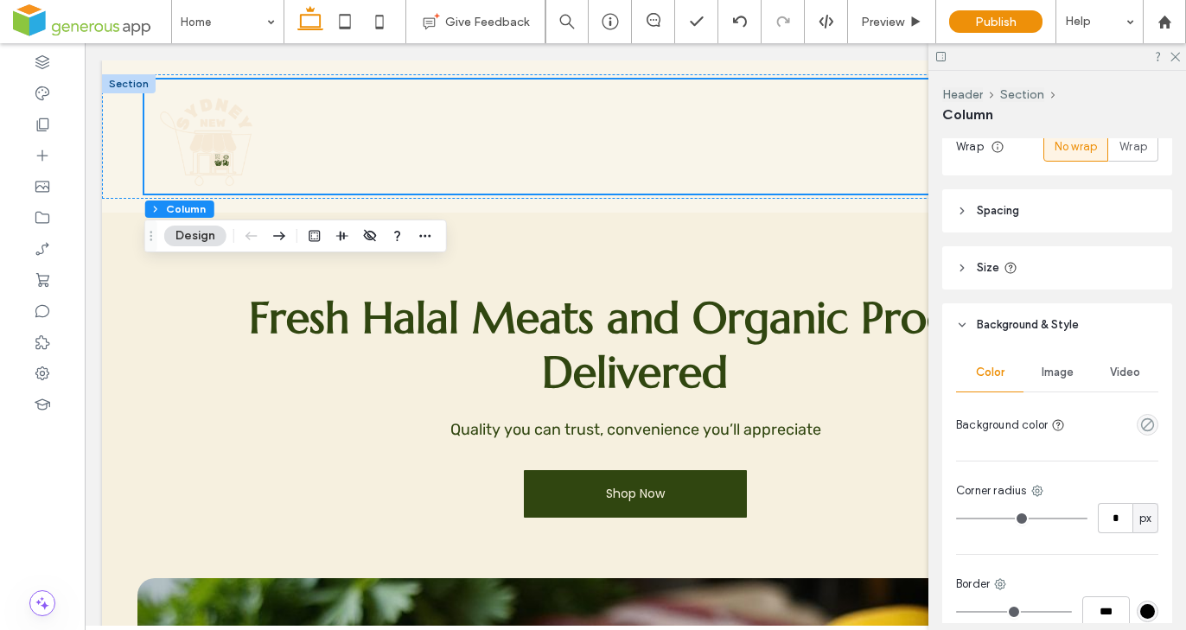
scroll to position [400, 0]
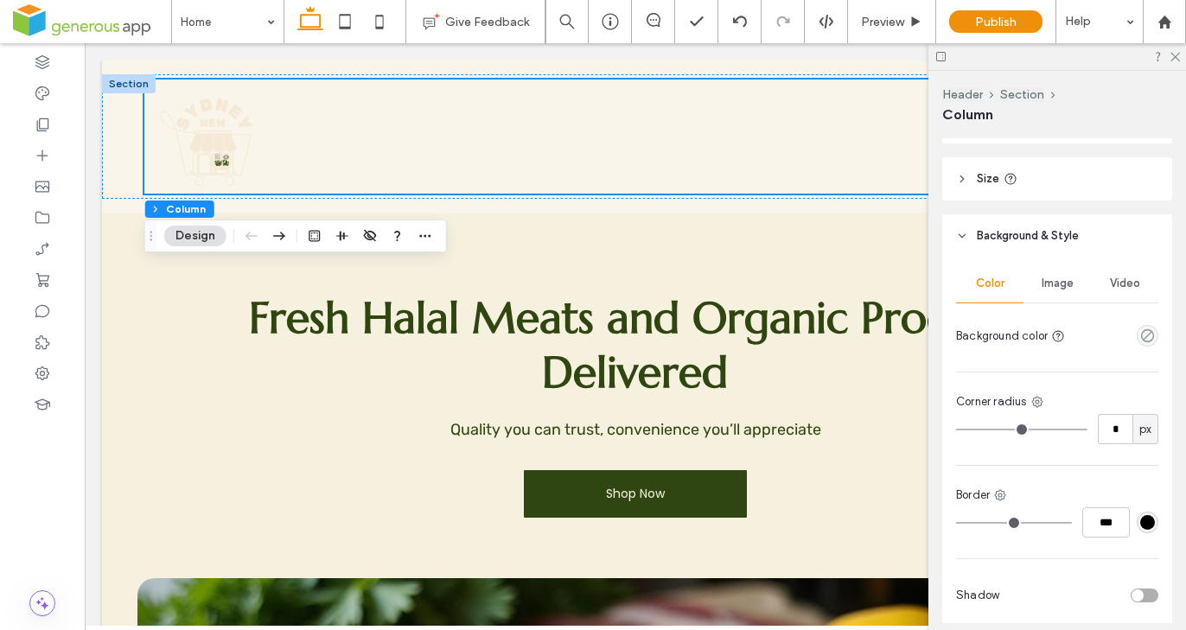
click at [1154, 328] on div "Color Image Video Background color Corner radius * px Border *** Shadow" at bounding box center [1057, 441] width 230 height 366
drag, startPoint x: 1143, startPoint y: 334, endPoint x: 1134, endPoint y: 339, distance: 10.4
click at [1143, 334] on use "empty color" at bounding box center [1147, 335] width 13 height 13
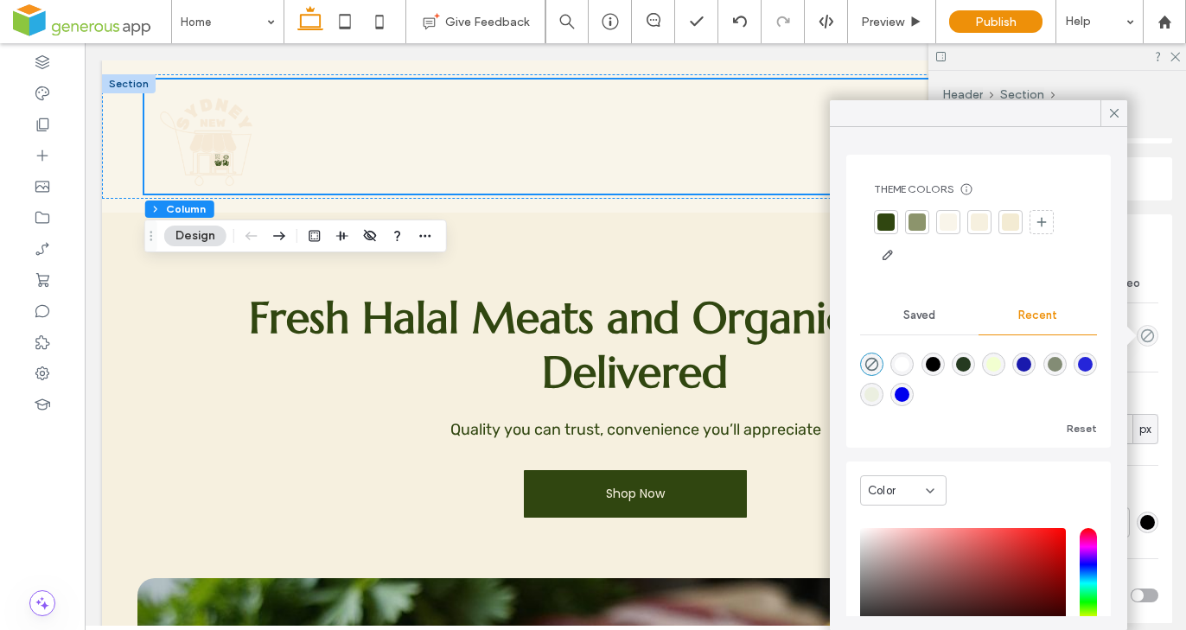
click at [882, 226] on div at bounding box center [885, 221] width 17 height 17
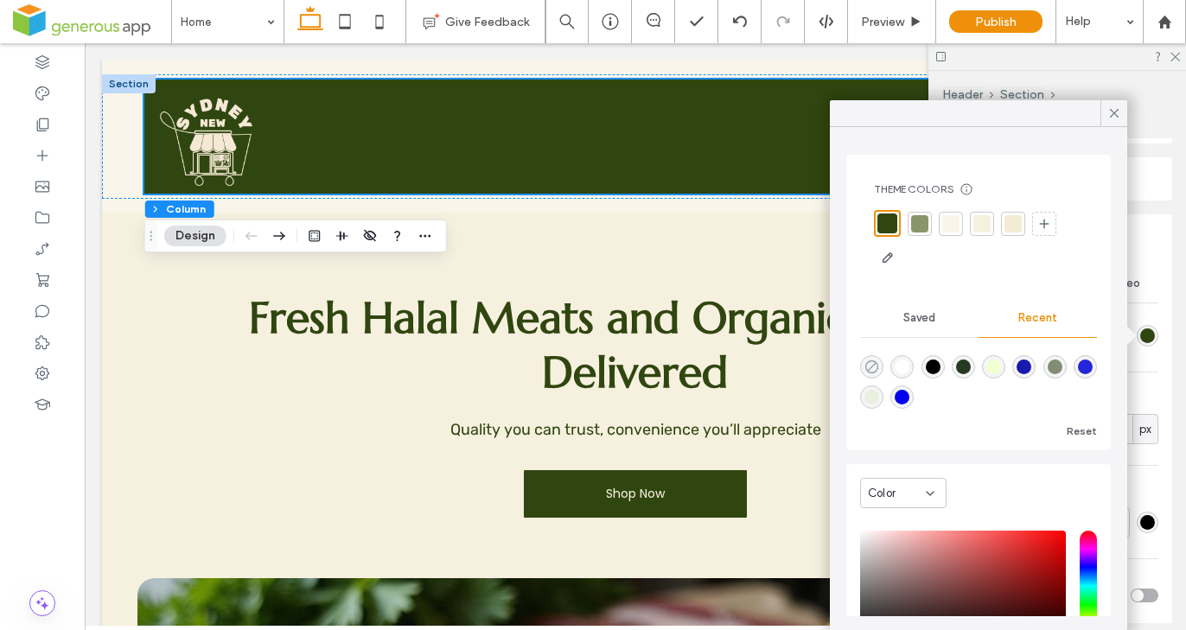
click at [876, 370] on use "rgba(0, 0, 0, 0)" at bounding box center [871, 366] width 13 height 13
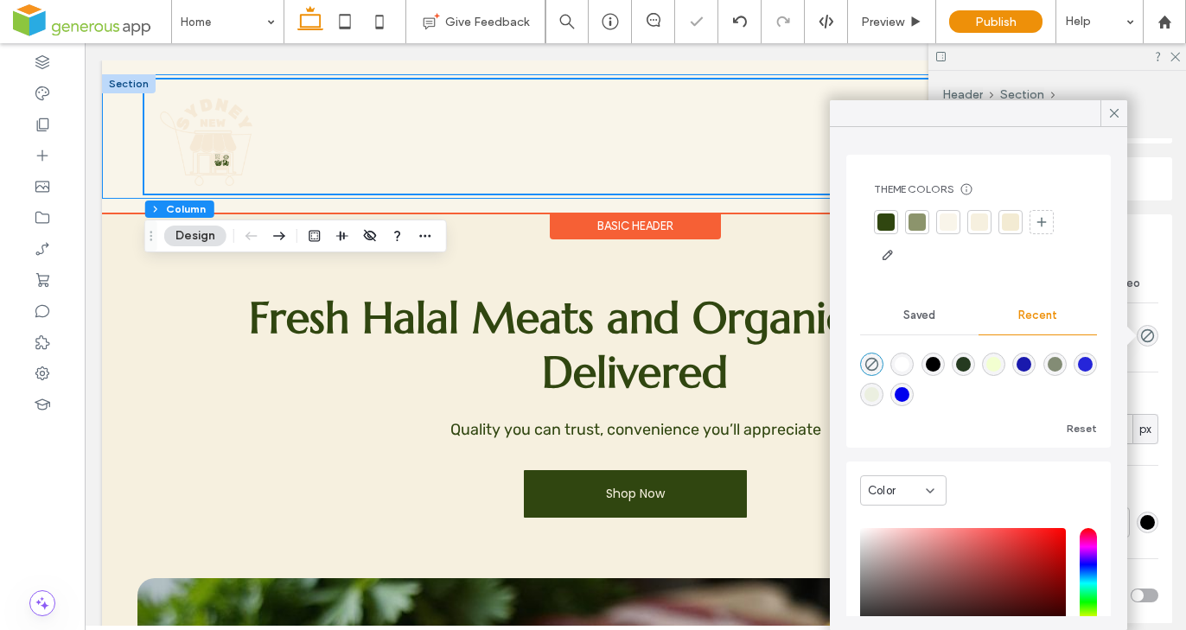
click at [124, 151] on div at bounding box center [635, 136] width 1067 height 124
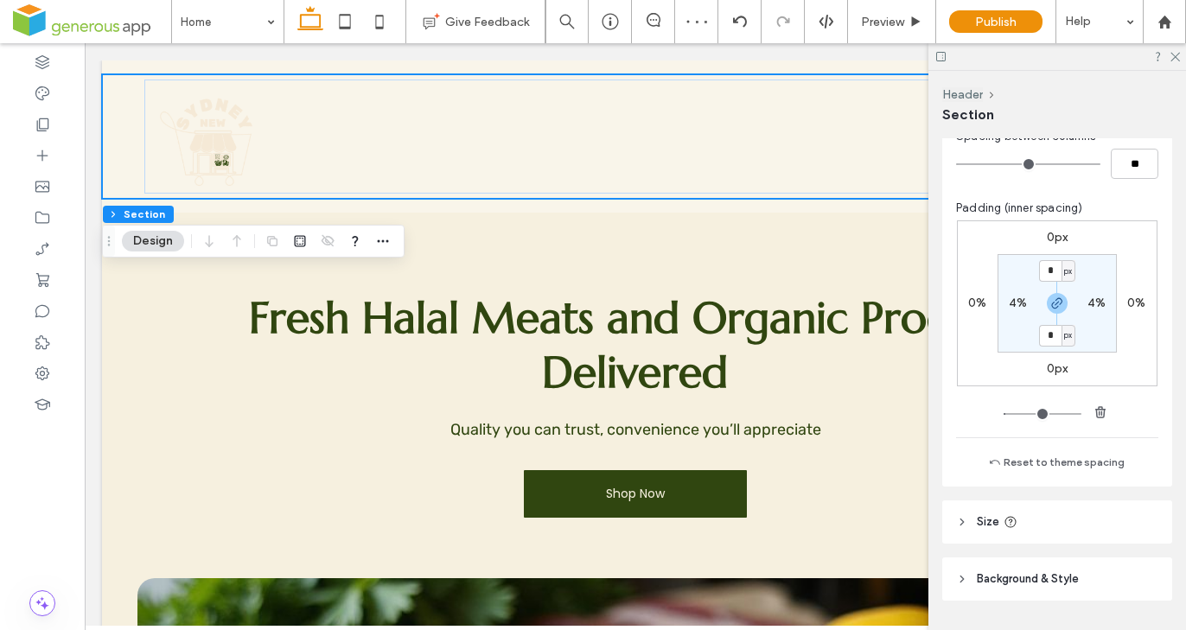
scroll to position [247, 0]
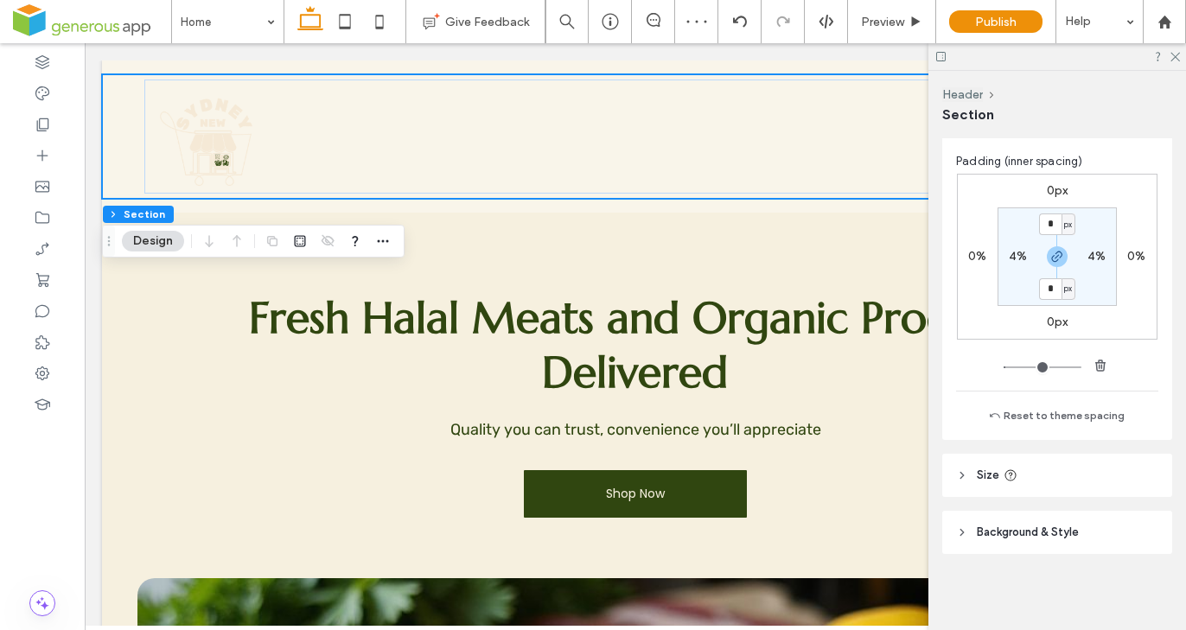
click at [1089, 526] on header "Background & Style" at bounding box center [1057, 532] width 230 height 43
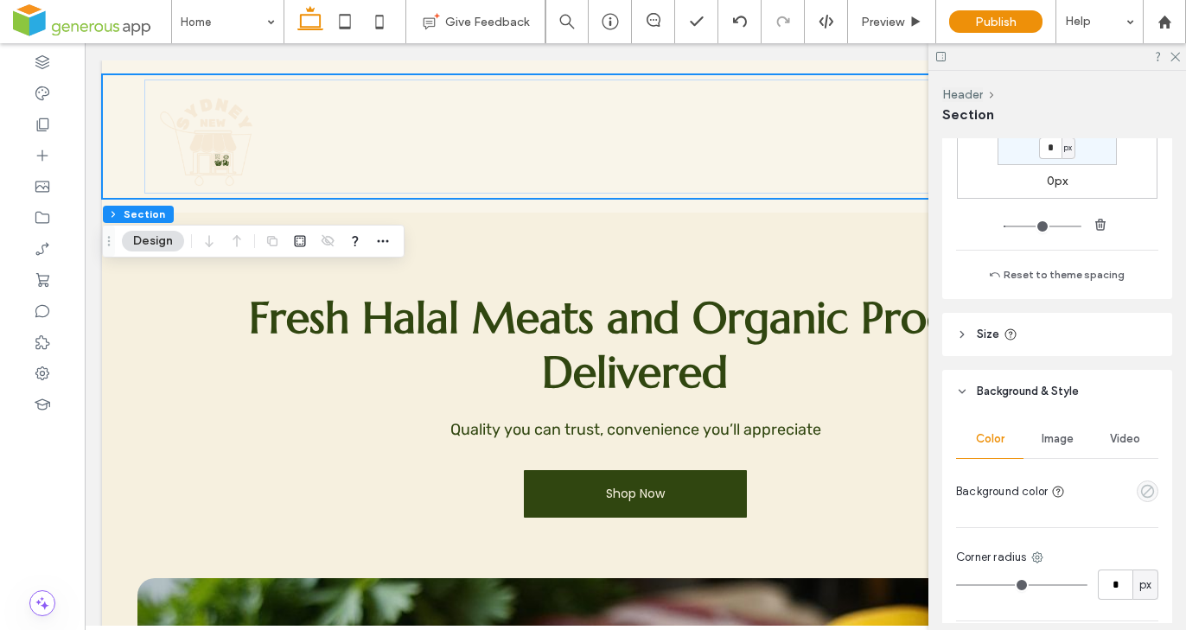
scroll to position [424, 0]
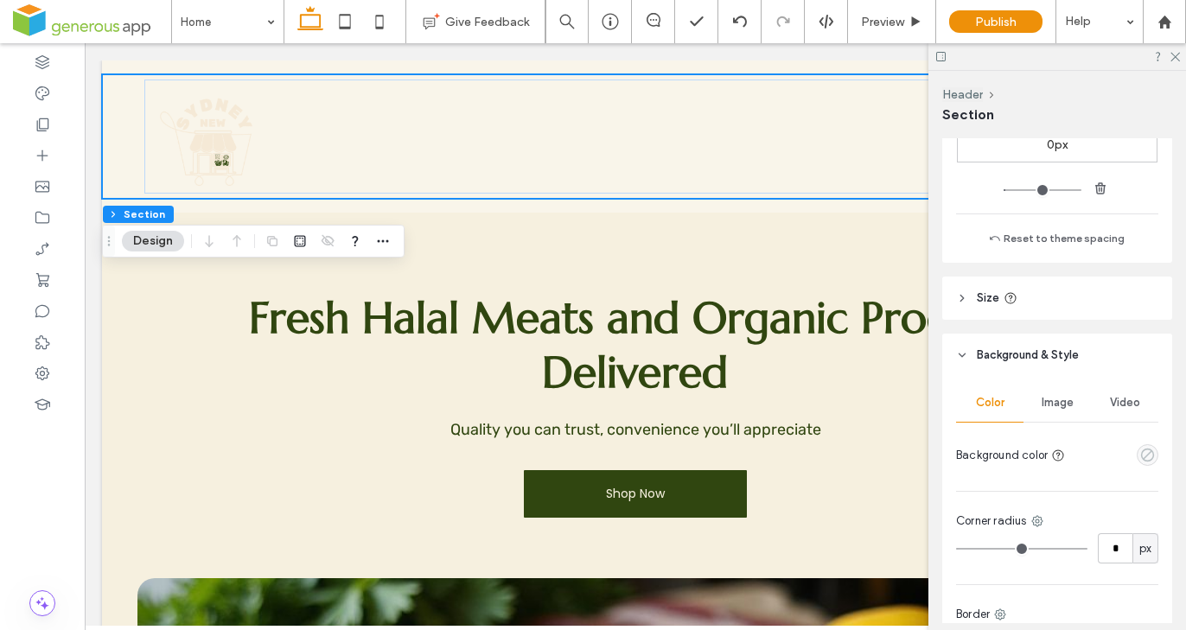
click at [1141, 455] on icon "empty color" at bounding box center [1147, 455] width 15 height 15
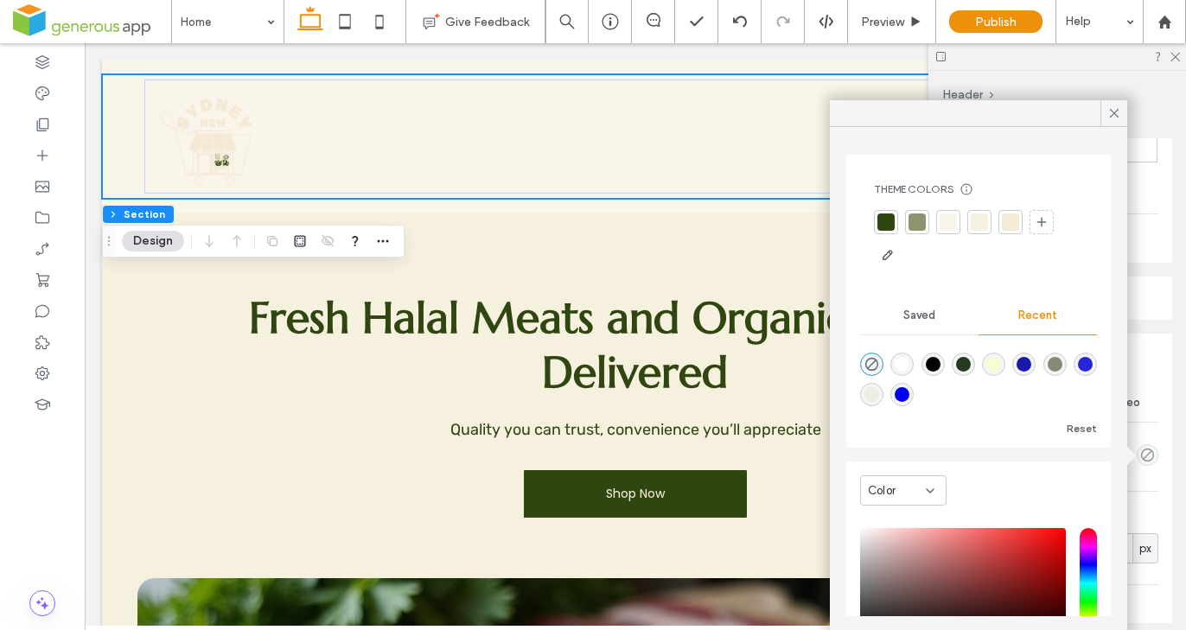
click at [882, 223] on div at bounding box center [885, 221] width 17 height 17
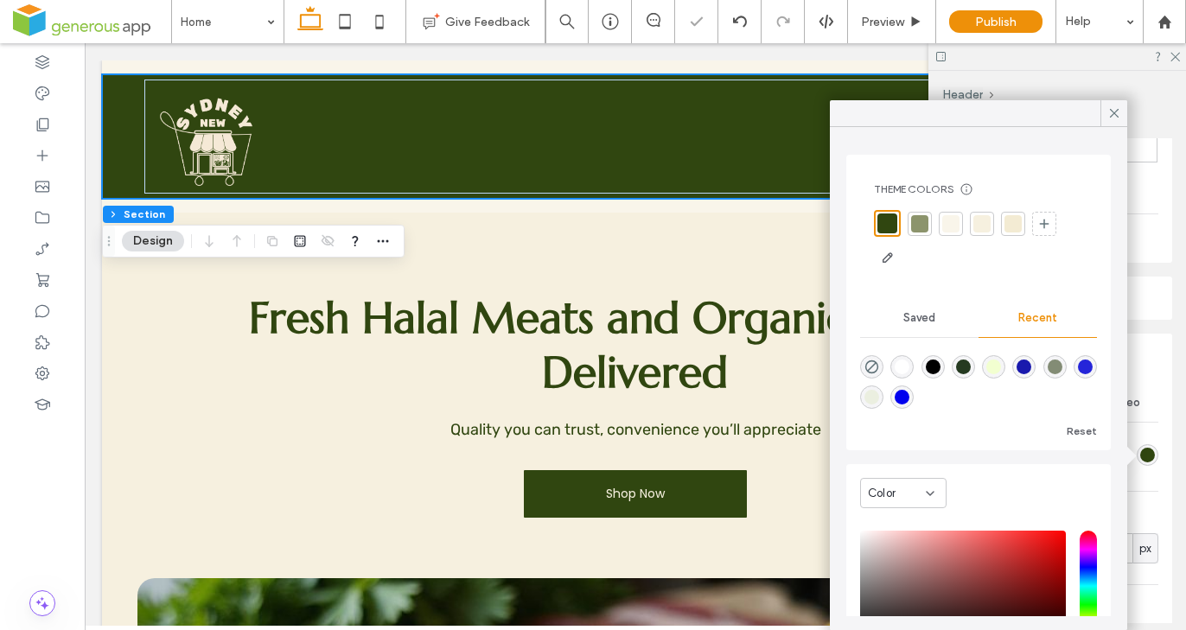
click at [1115, 111] on use at bounding box center [1114, 113] width 9 height 9
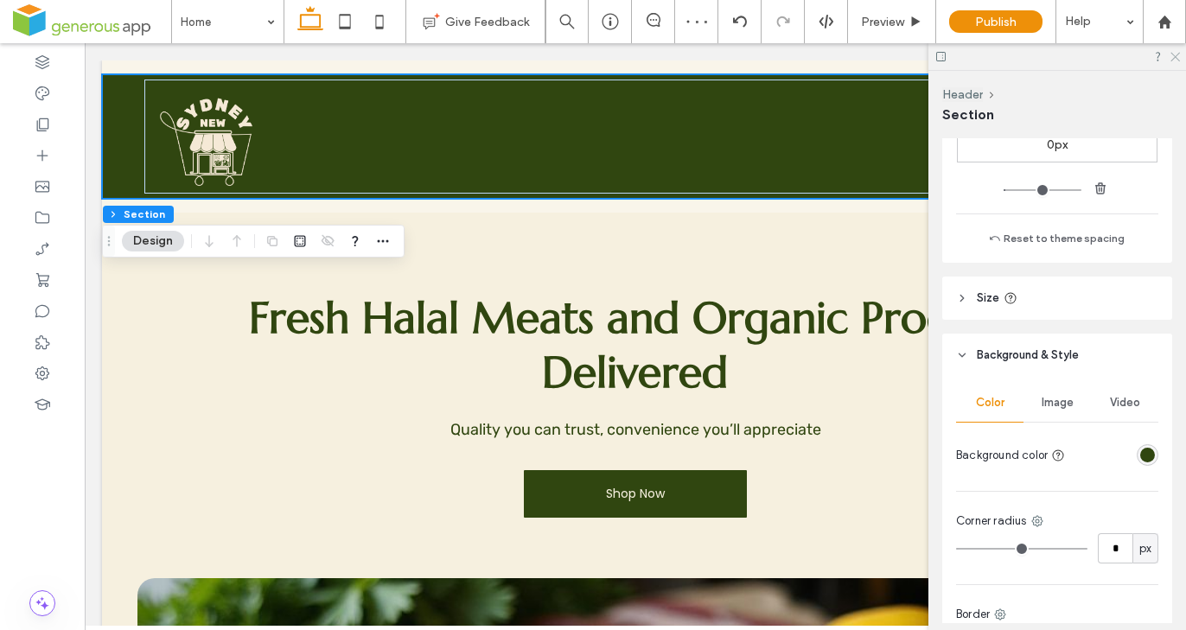
click at [1175, 59] on icon at bounding box center [1174, 55] width 11 height 11
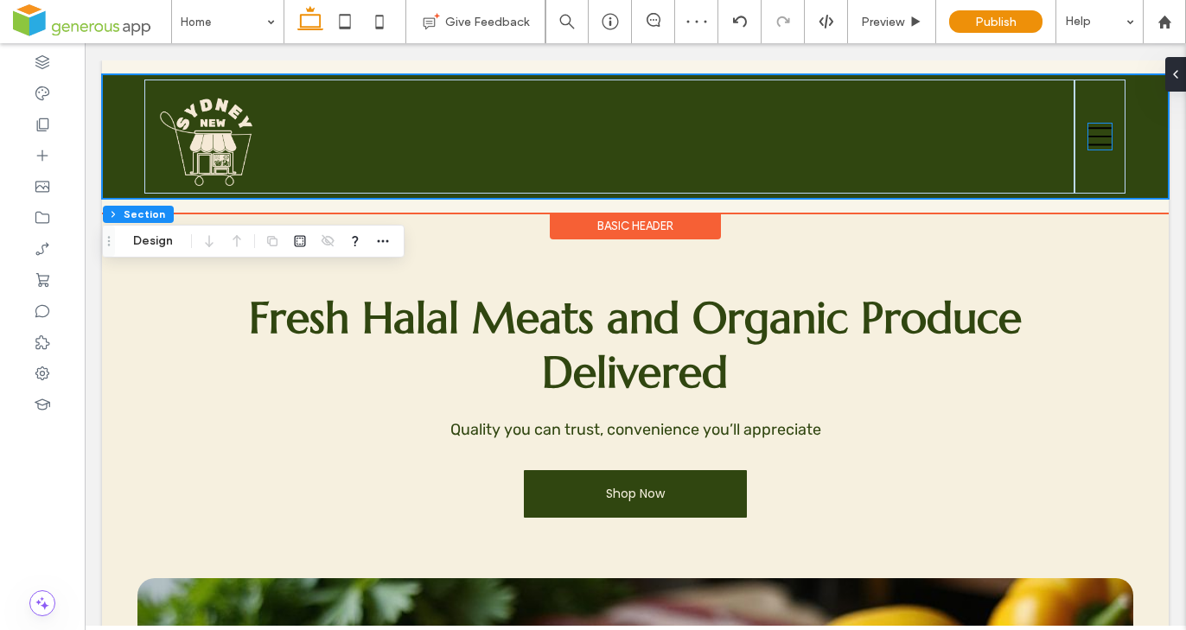
click at [1088, 142] on icon at bounding box center [1099, 137] width 23 height 26
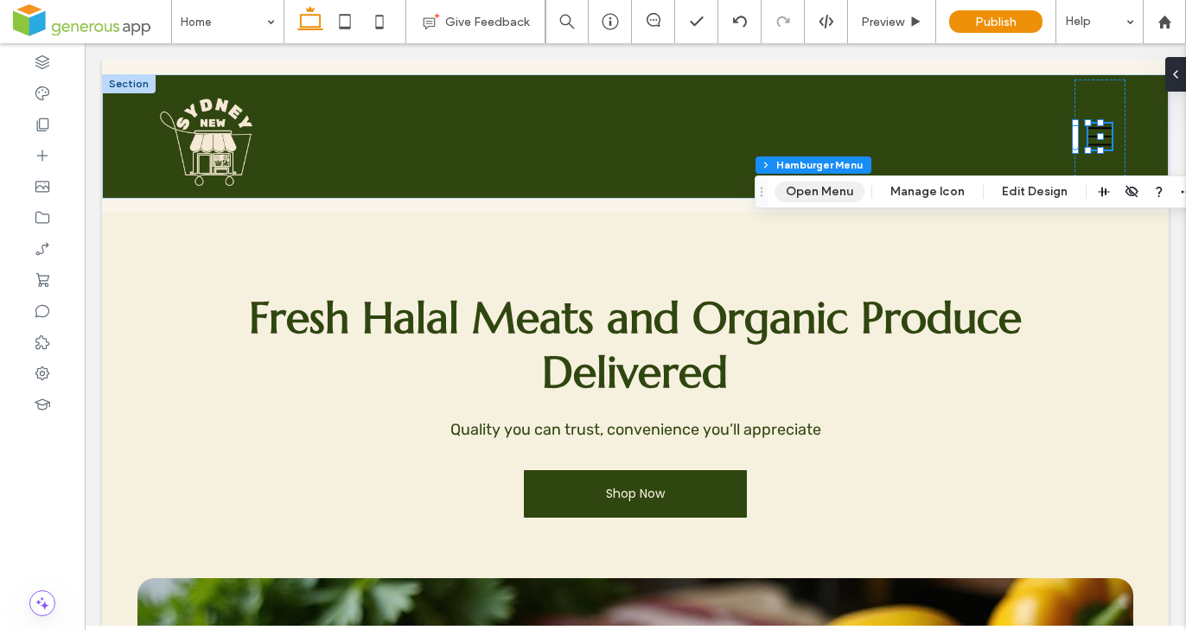
click at [829, 194] on button "Open Menu" at bounding box center [819, 192] width 90 height 21
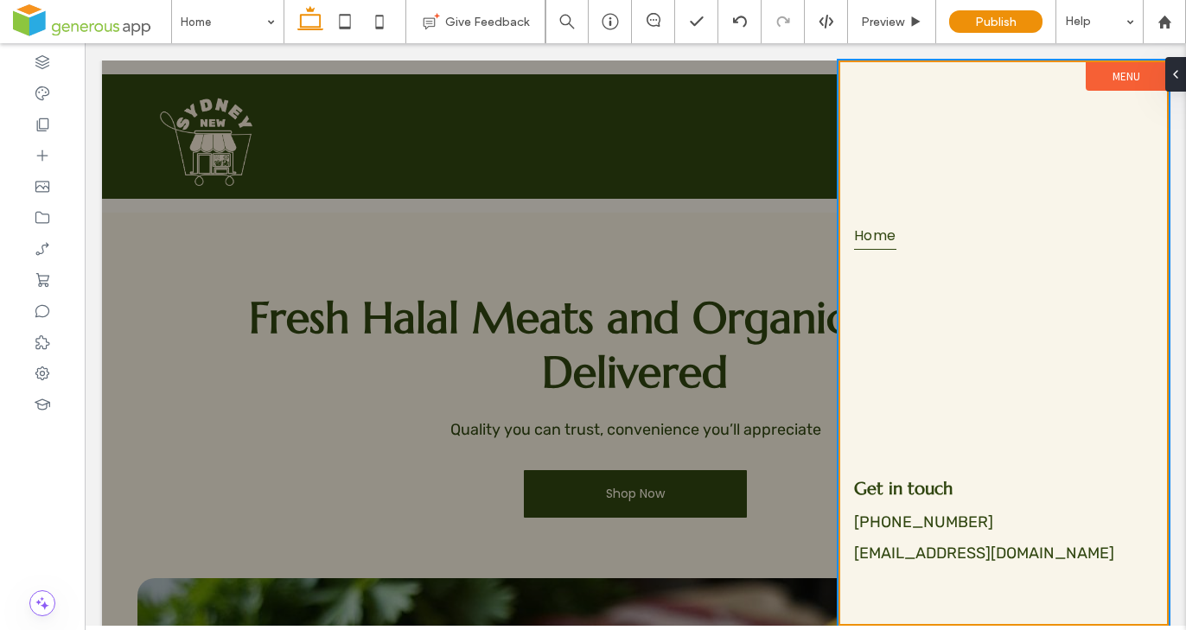
click at [1105, 76] on label "Menu" at bounding box center [1126, 76] width 81 height 29
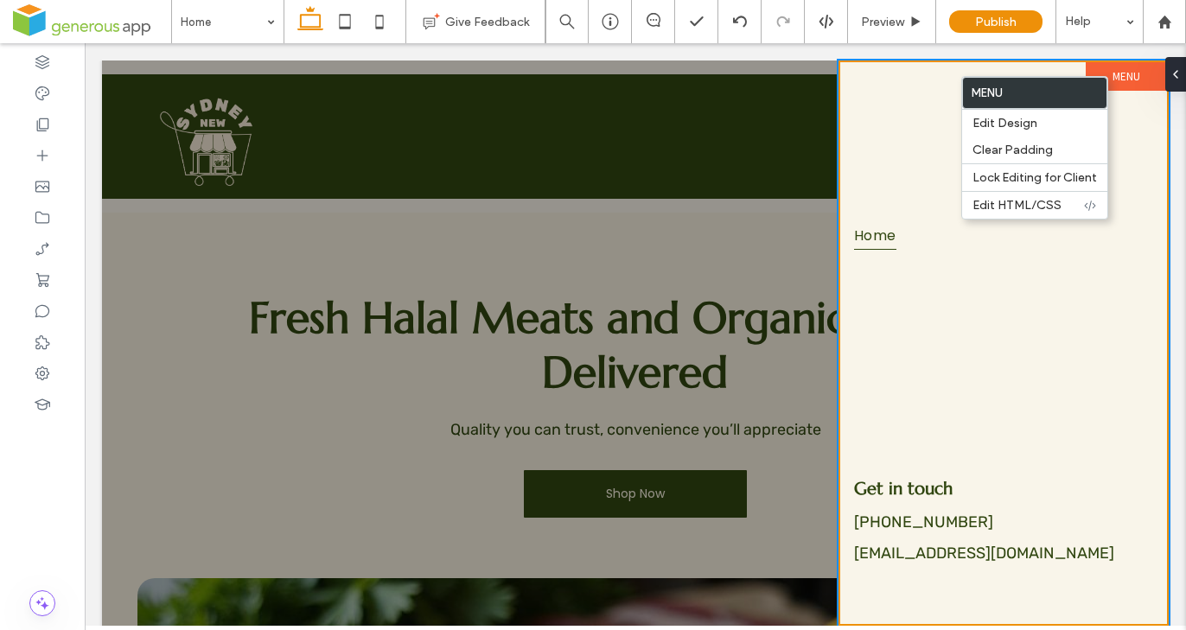
click at [802, 139] on div at bounding box center [635, 343] width 1067 height 565
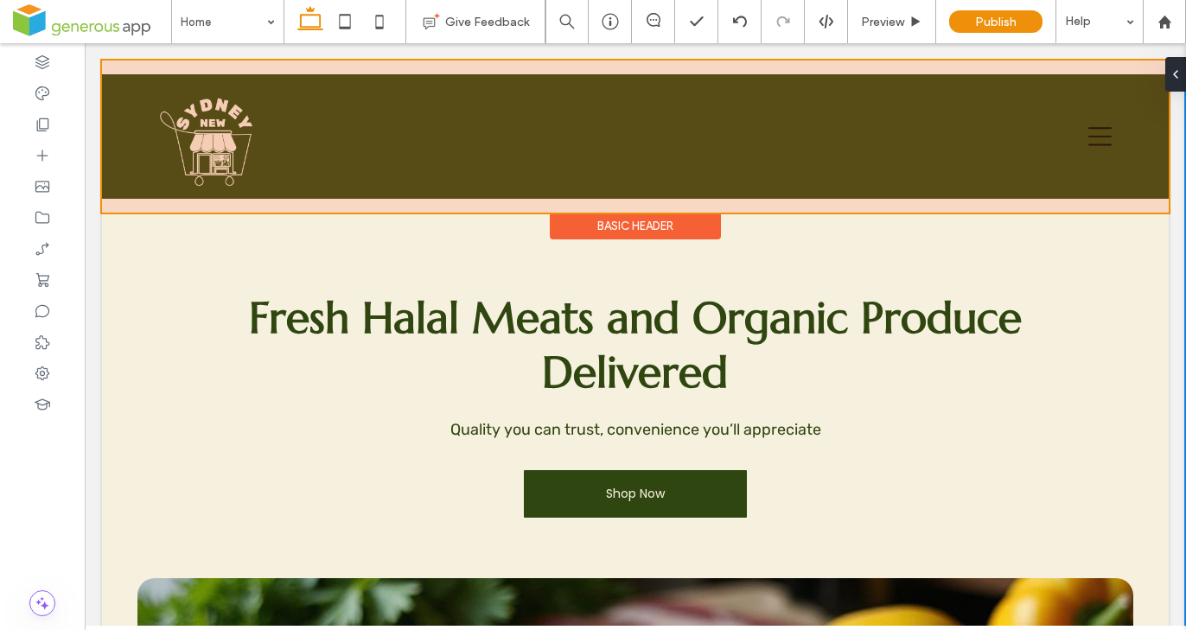
click at [1086, 136] on div at bounding box center [635, 137] width 1067 height 152
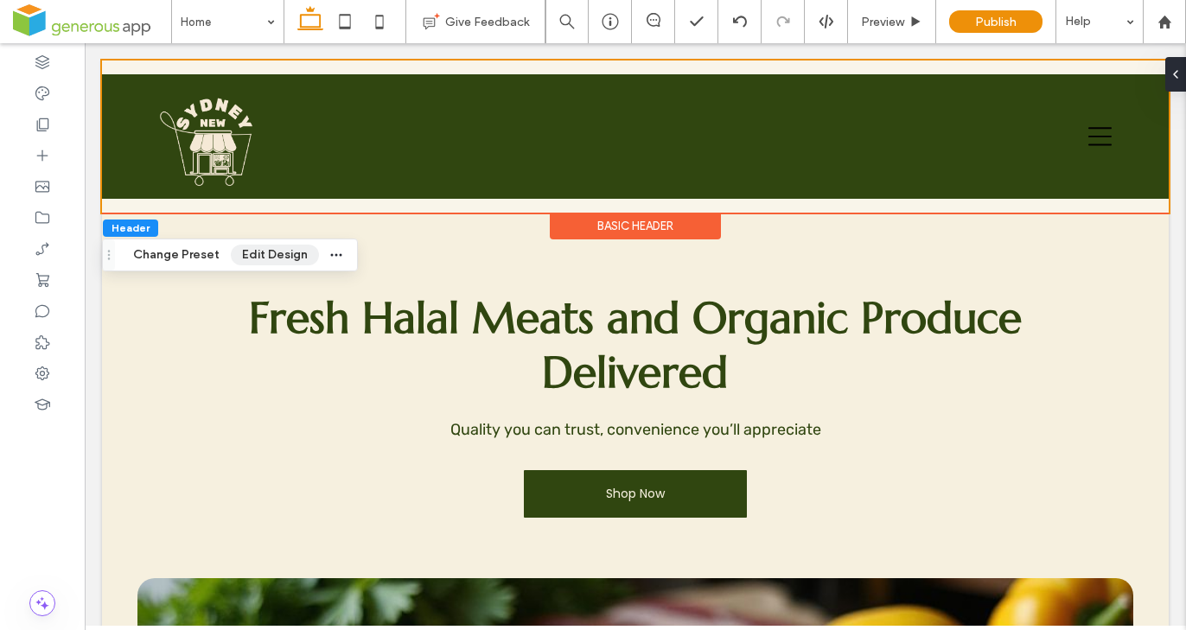
click at [294, 258] on button "Edit Design" at bounding box center [275, 255] width 88 height 21
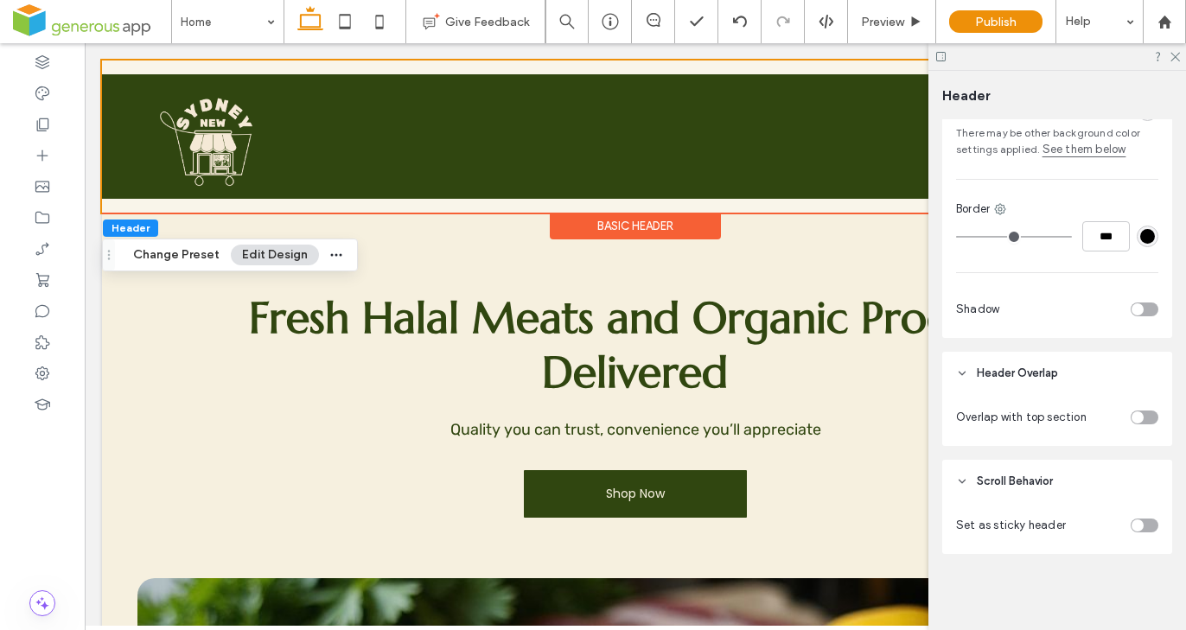
scroll to position [0, 0]
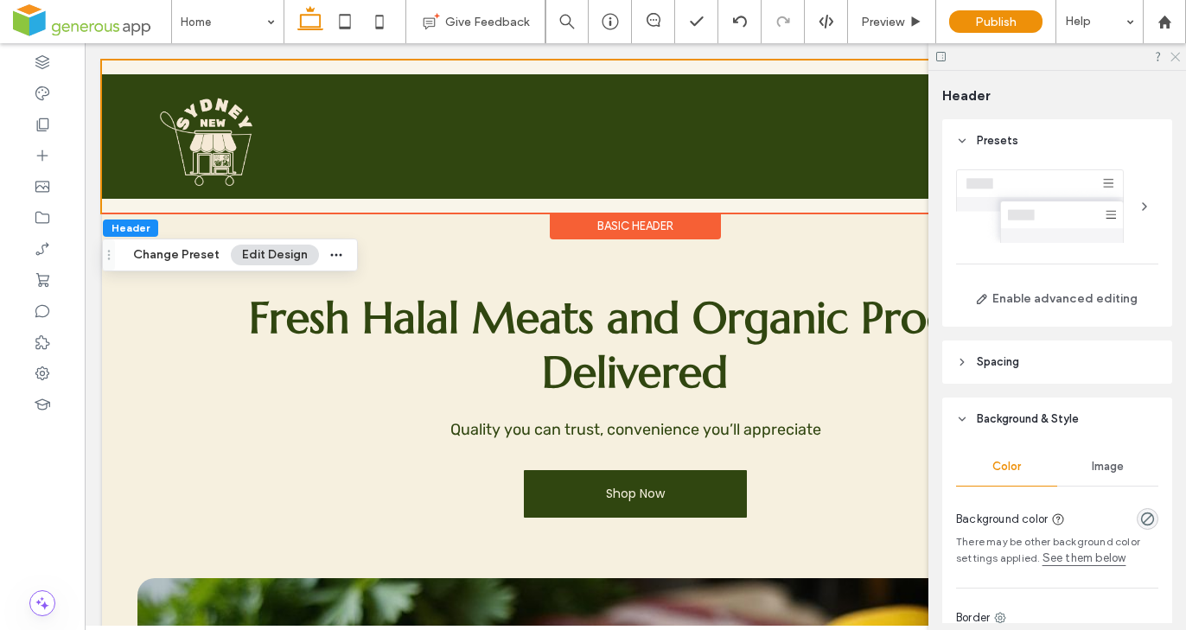
click at [1173, 52] on icon at bounding box center [1174, 55] width 11 height 11
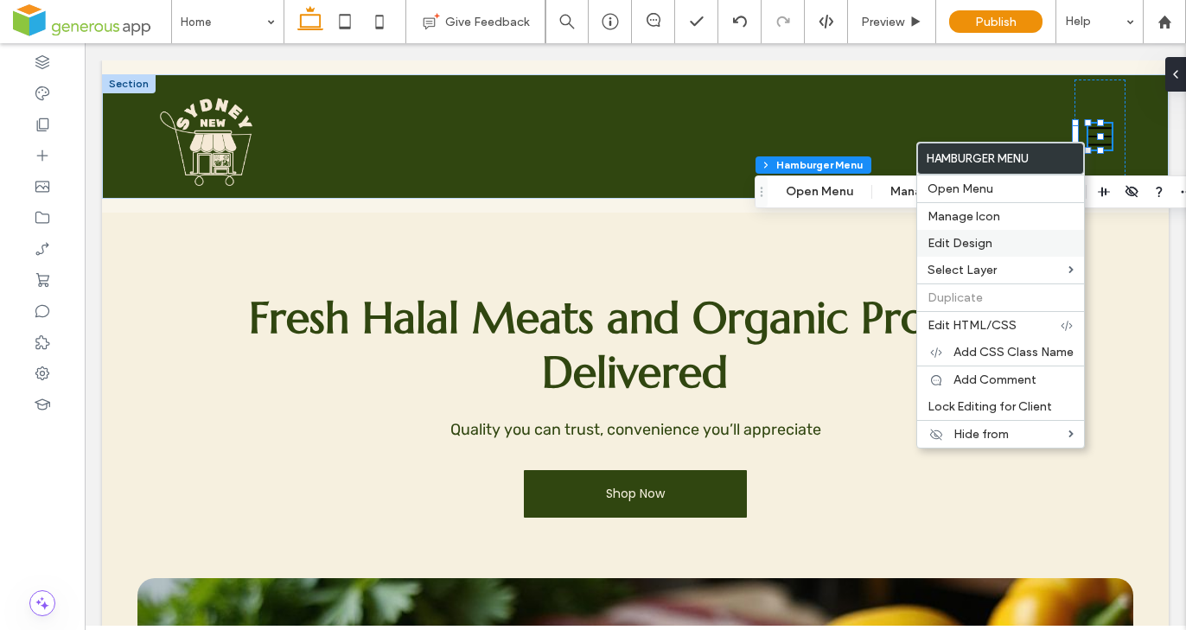
click at [959, 241] on span "Edit Design" at bounding box center [959, 243] width 65 height 15
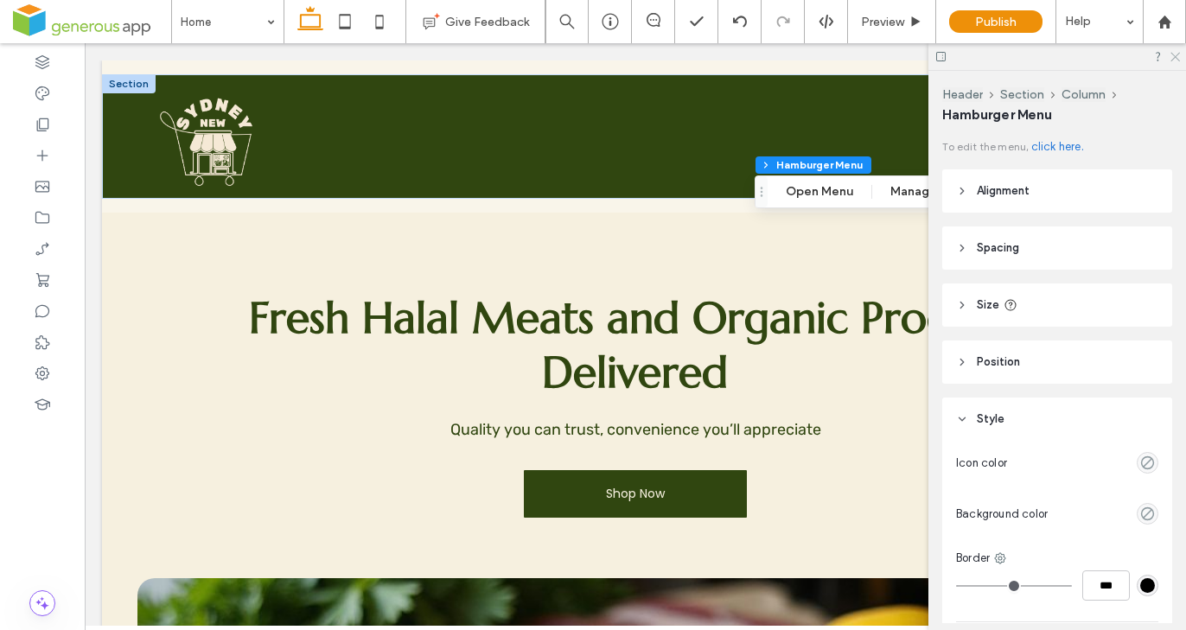
click at [1175, 58] on icon at bounding box center [1174, 55] width 11 height 11
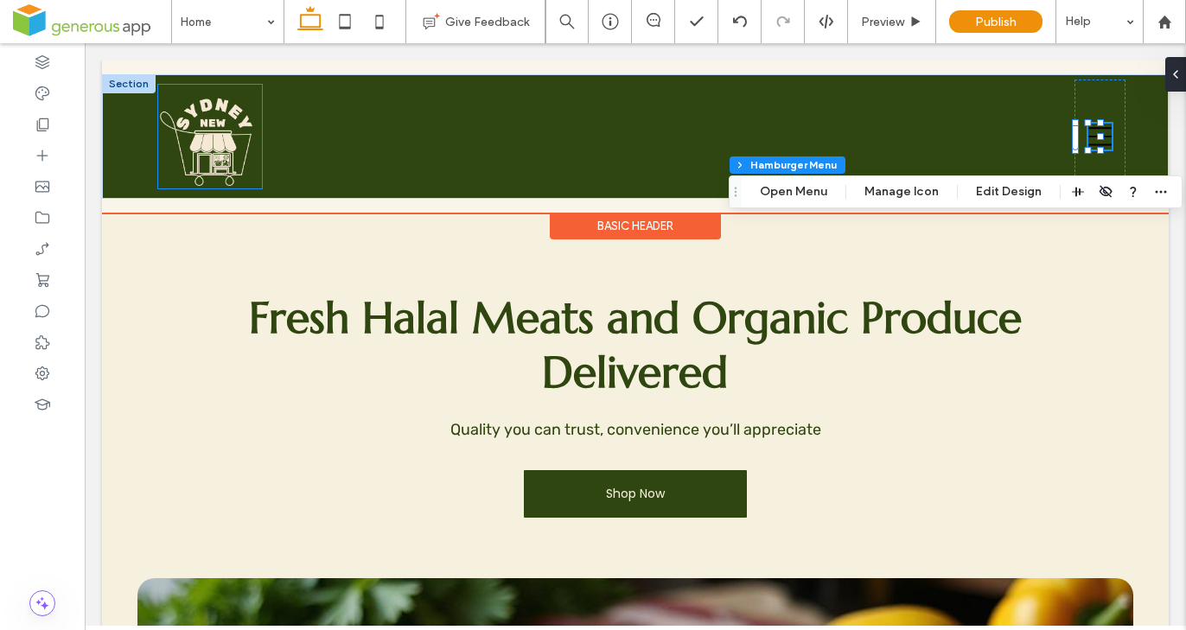
click at [216, 159] on img at bounding box center [210, 137] width 104 height 104
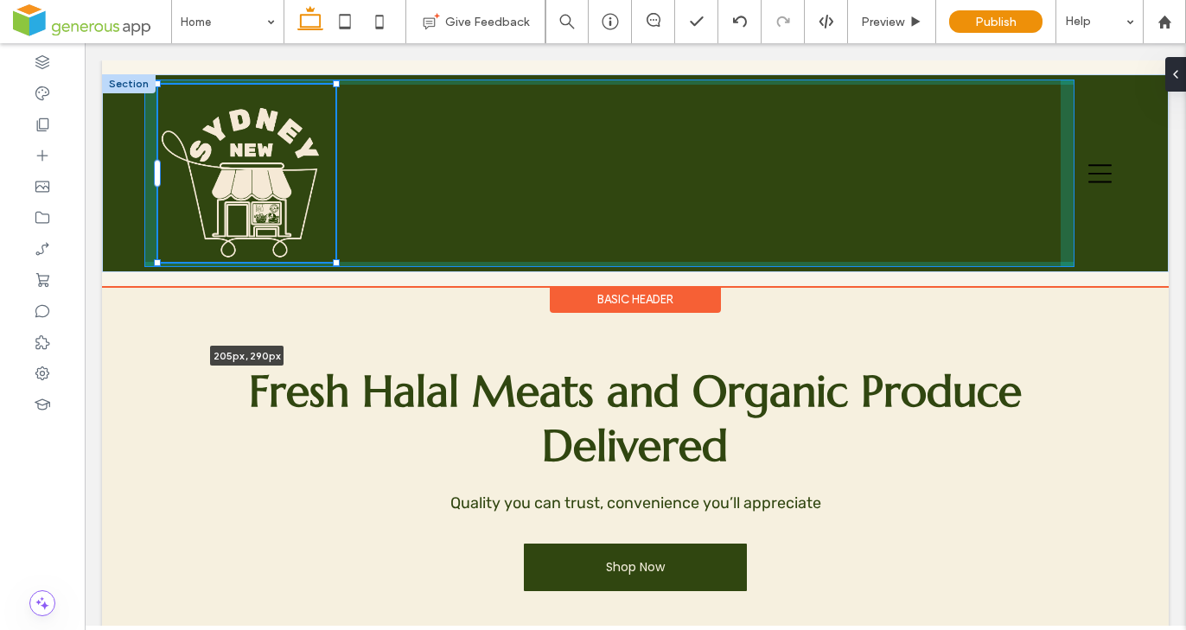
drag, startPoint x: 313, startPoint y: 207, endPoint x: 358, endPoint y: 241, distance: 56.2
click at [358, 241] on div "205px , 290px" at bounding box center [635, 173] width 1067 height 198
type input "***"
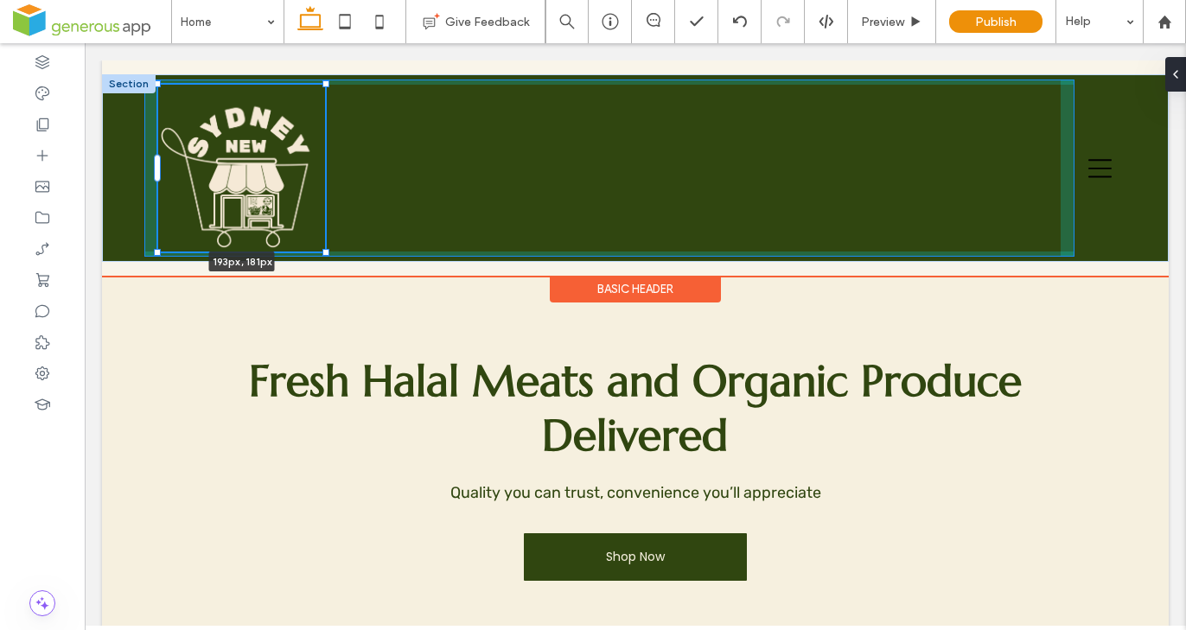
drag, startPoint x: 334, startPoint y: 261, endPoint x: 325, endPoint y: 250, distance: 14.7
click at [325, 250] on div at bounding box center [325, 252] width 7 height 7
type input "***"
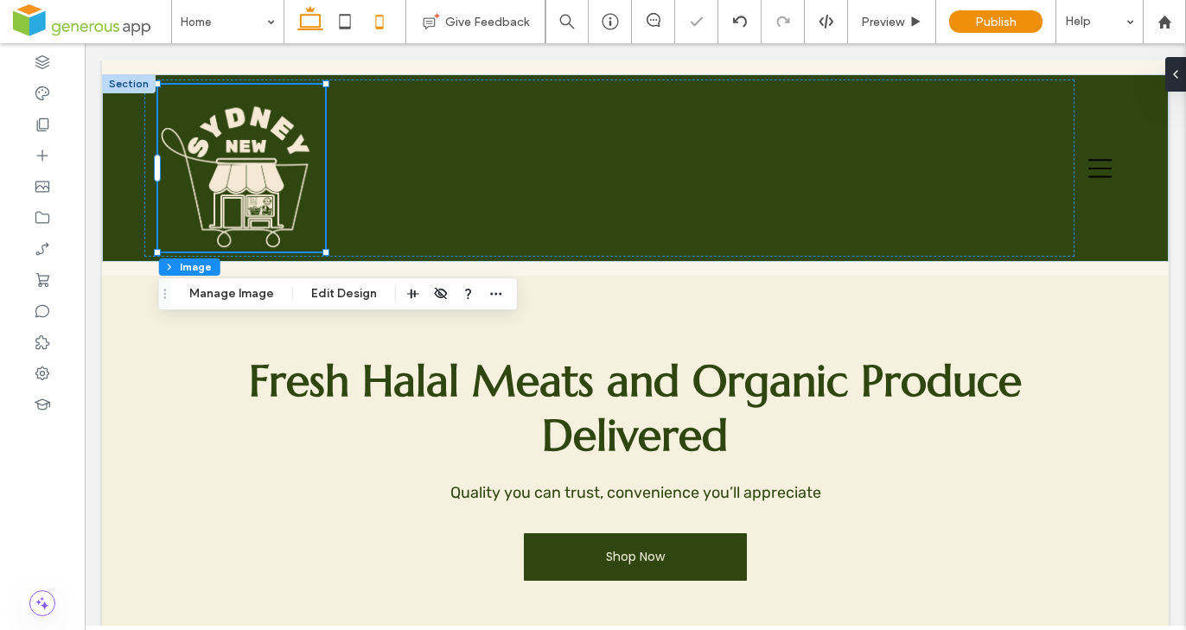
click at [385, 23] on icon at bounding box center [379, 21] width 35 height 35
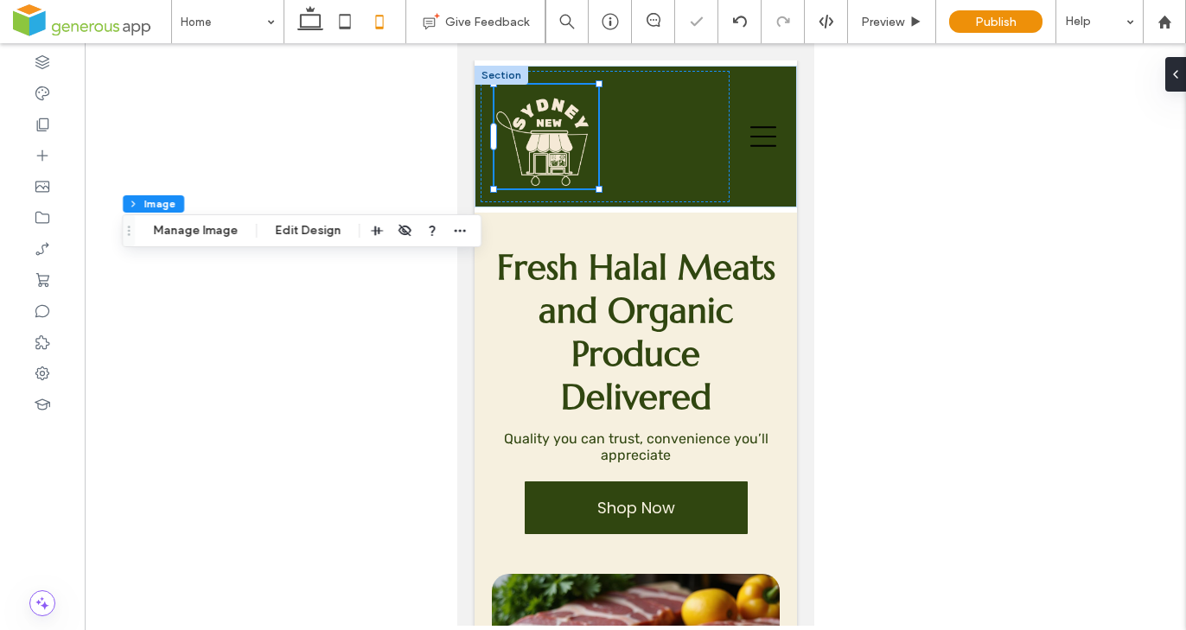
type input "***"
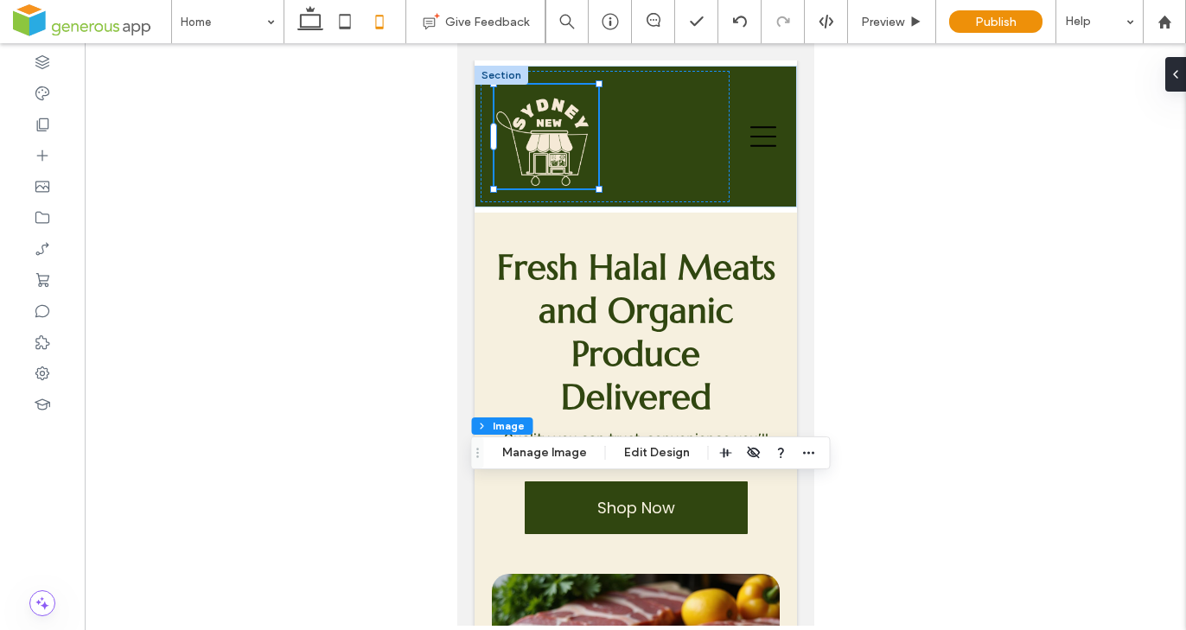
drag, startPoint x: 476, startPoint y: 274, endPoint x: 479, endPoint y: 441, distance: 166.8
click at [478, 452] on icon "Drag" at bounding box center [478, 453] width 14 height 12
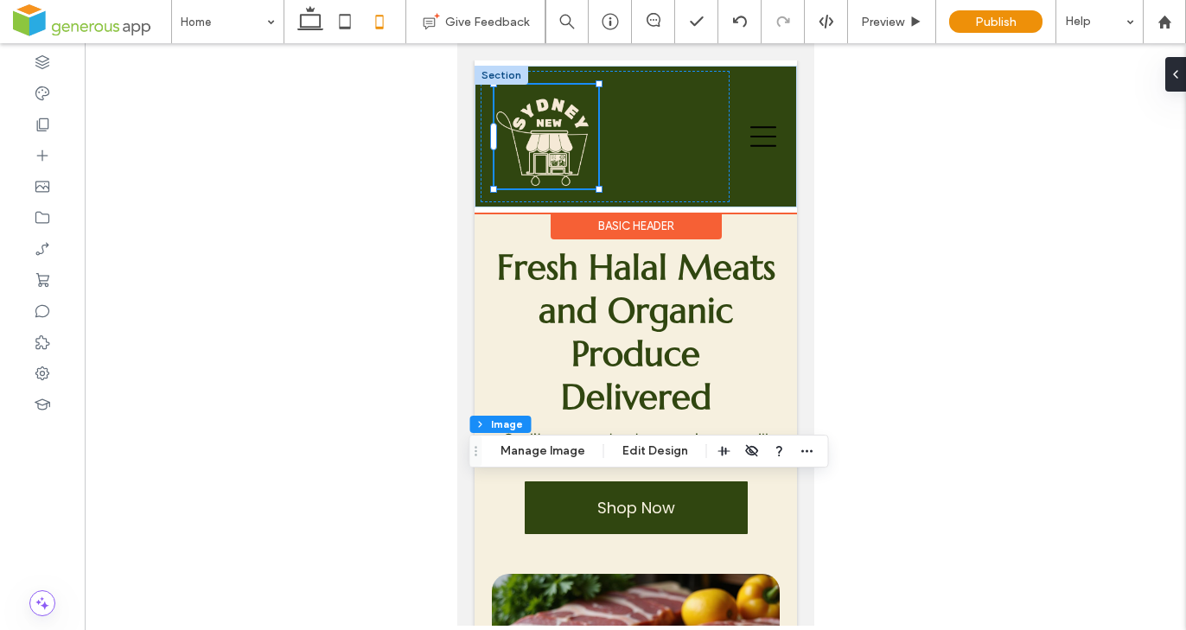
click at [552, 166] on img at bounding box center [546, 137] width 104 height 104
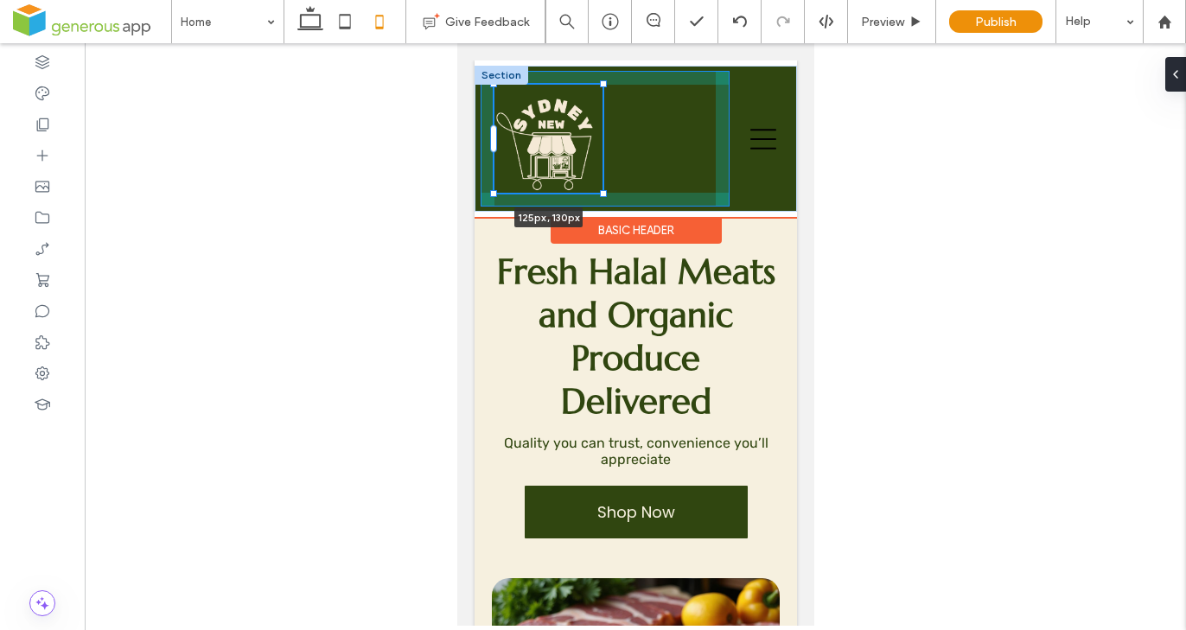
click at [603, 190] on div at bounding box center [602, 193] width 7 height 7
type input "***"
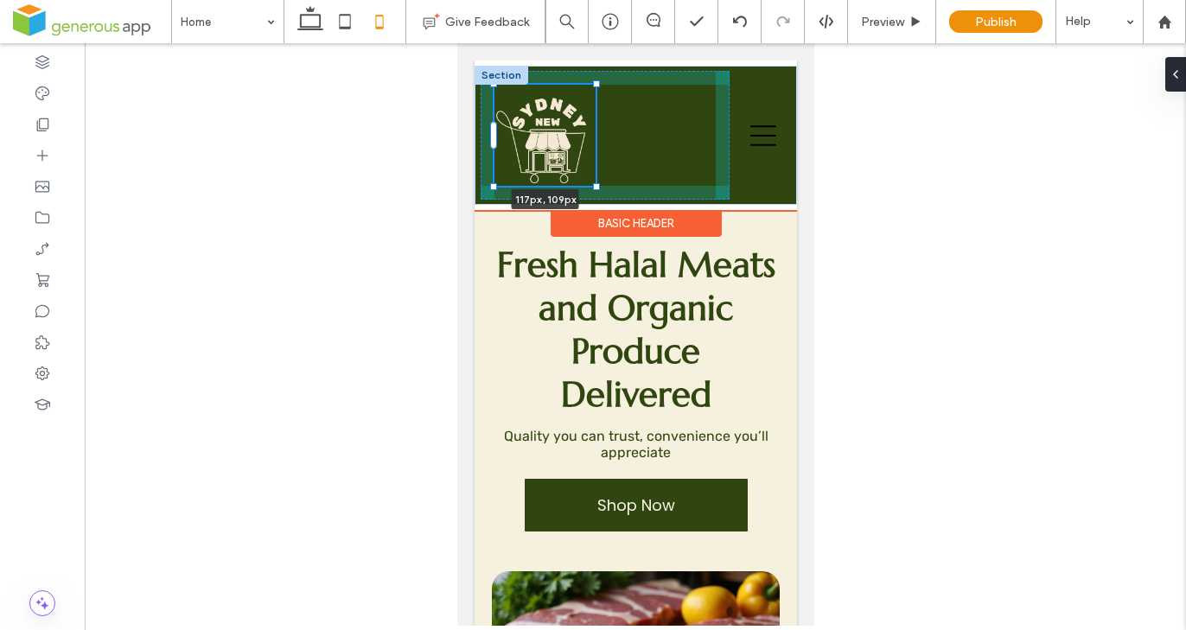
drag, startPoint x: 602, startPoint y: 193, endPoint x: 596, endPoint y: 184, distance: 10.6
click at [596, 184] on div at bounding box center [595, 186] width 7 height 7
type input "***"
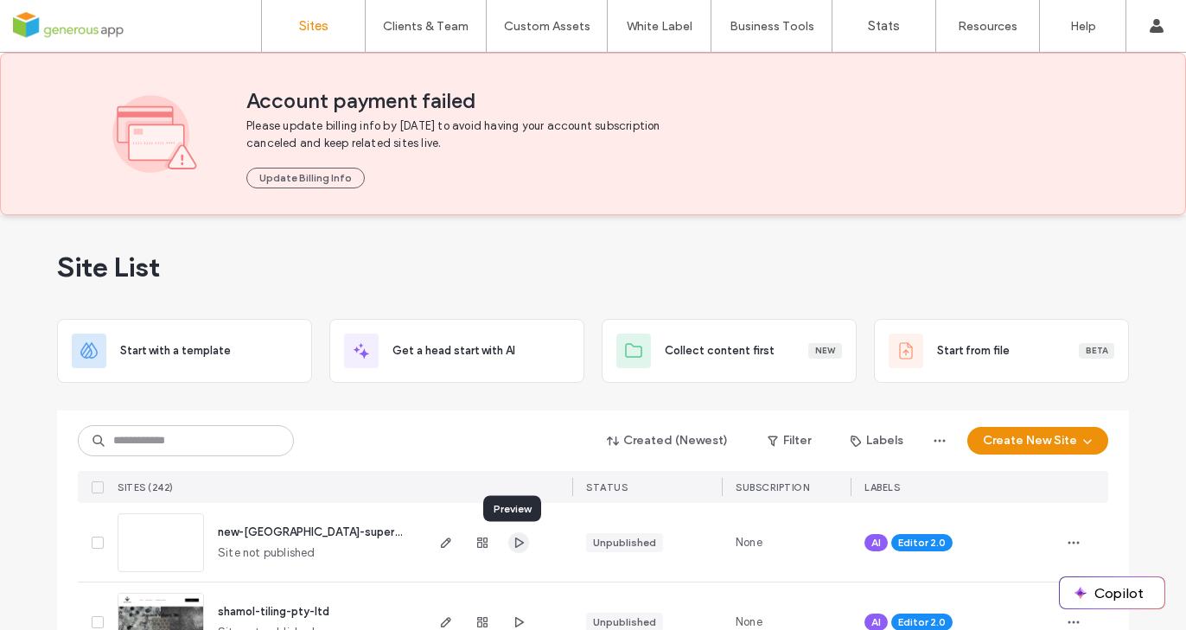
click at [515, 545] on icon "button" at bounding box center [519, 543] width 14 height 14
